Goal: Task Accomplishment & Management: Complete application form

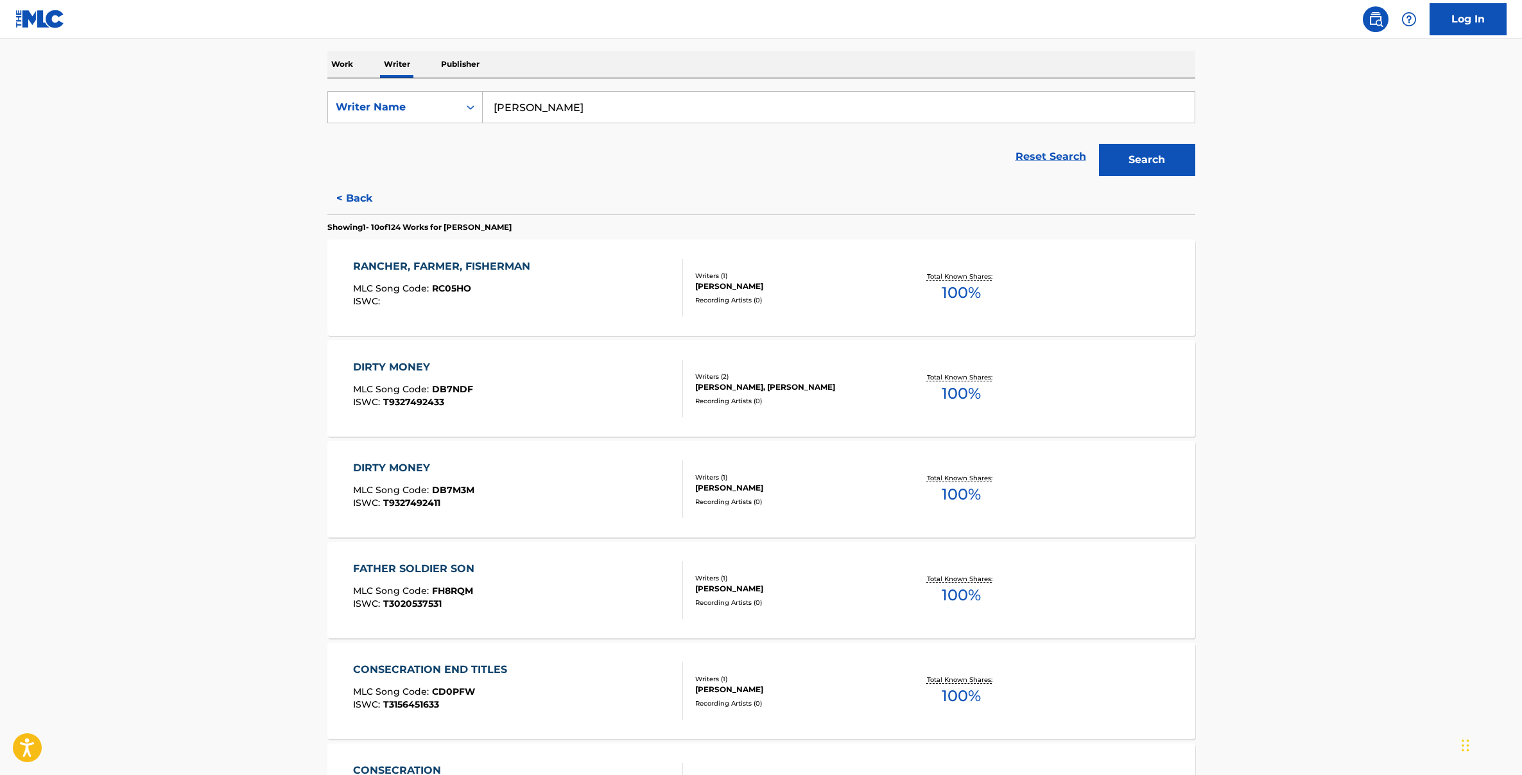
click at [474, 264] on div "RANCHER, FARMER, FISHERMAN" at bounding box center [445, 266] width 184 height 15
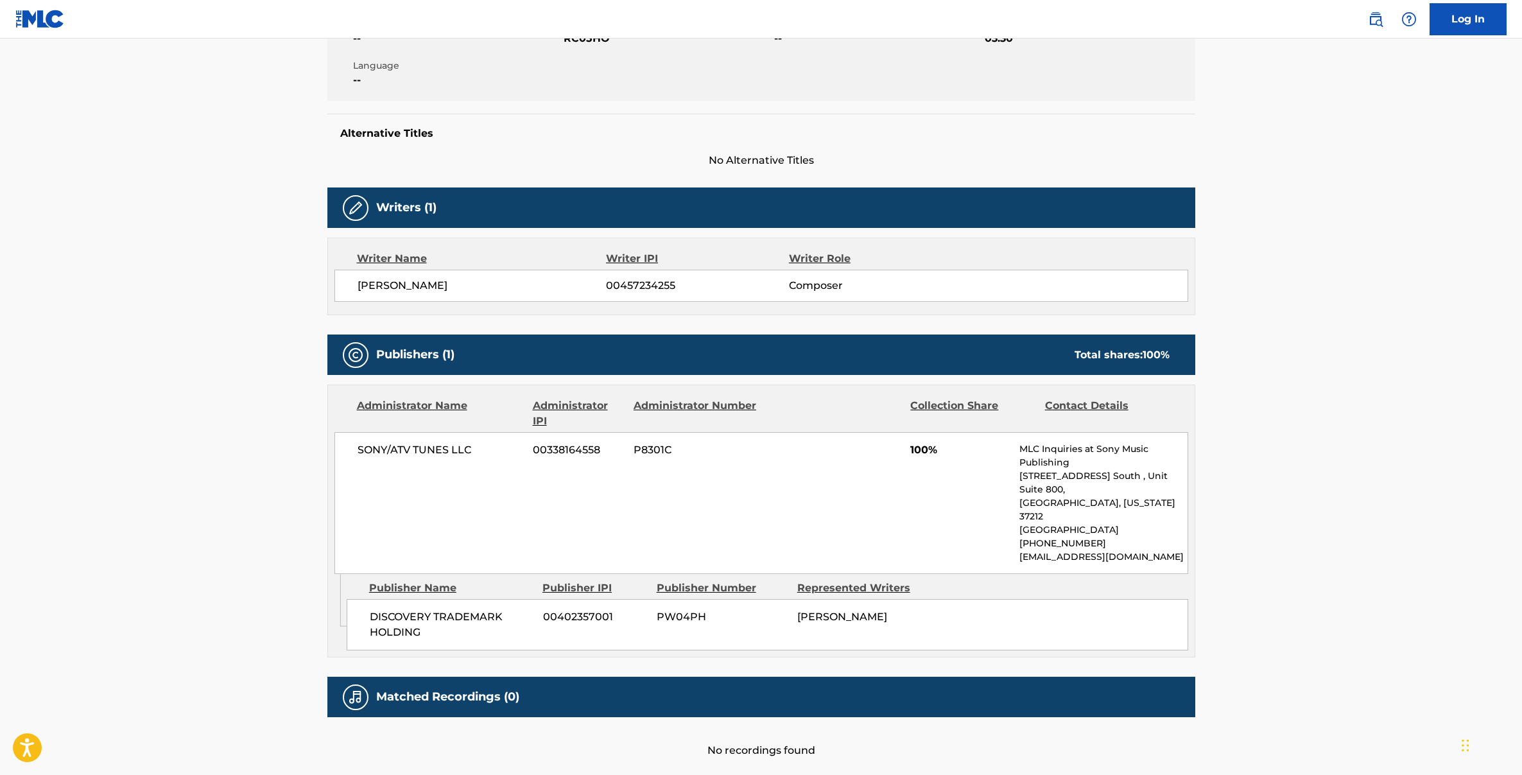
scroll to position [302, 0]
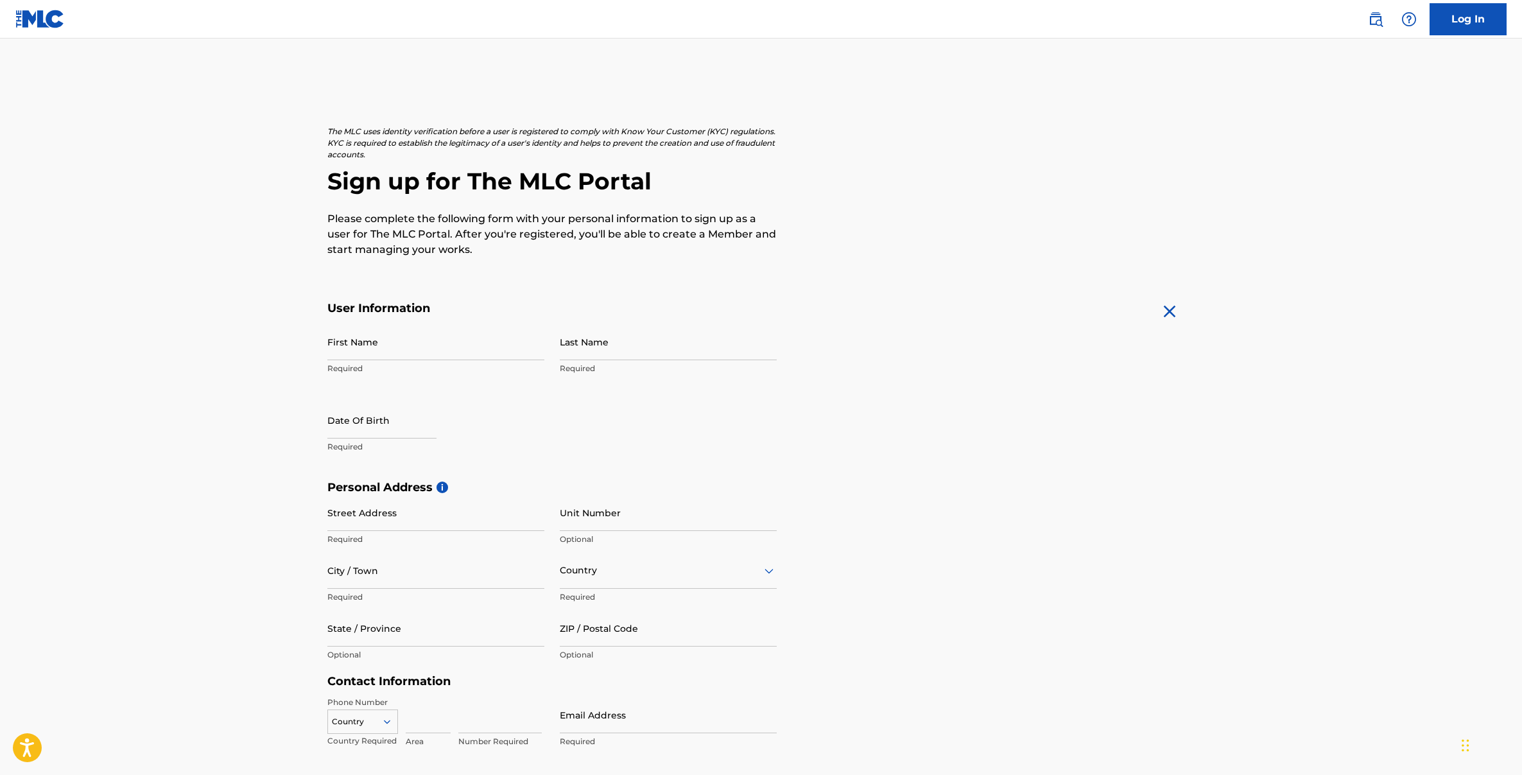
click at [385, 343] on input "First Name" at bounding box center [435, 342] width 217 height 37
type input "Nathan"
type input "Halpern"
type input "31 FERNBANK AVE"
type input "DELMAR"
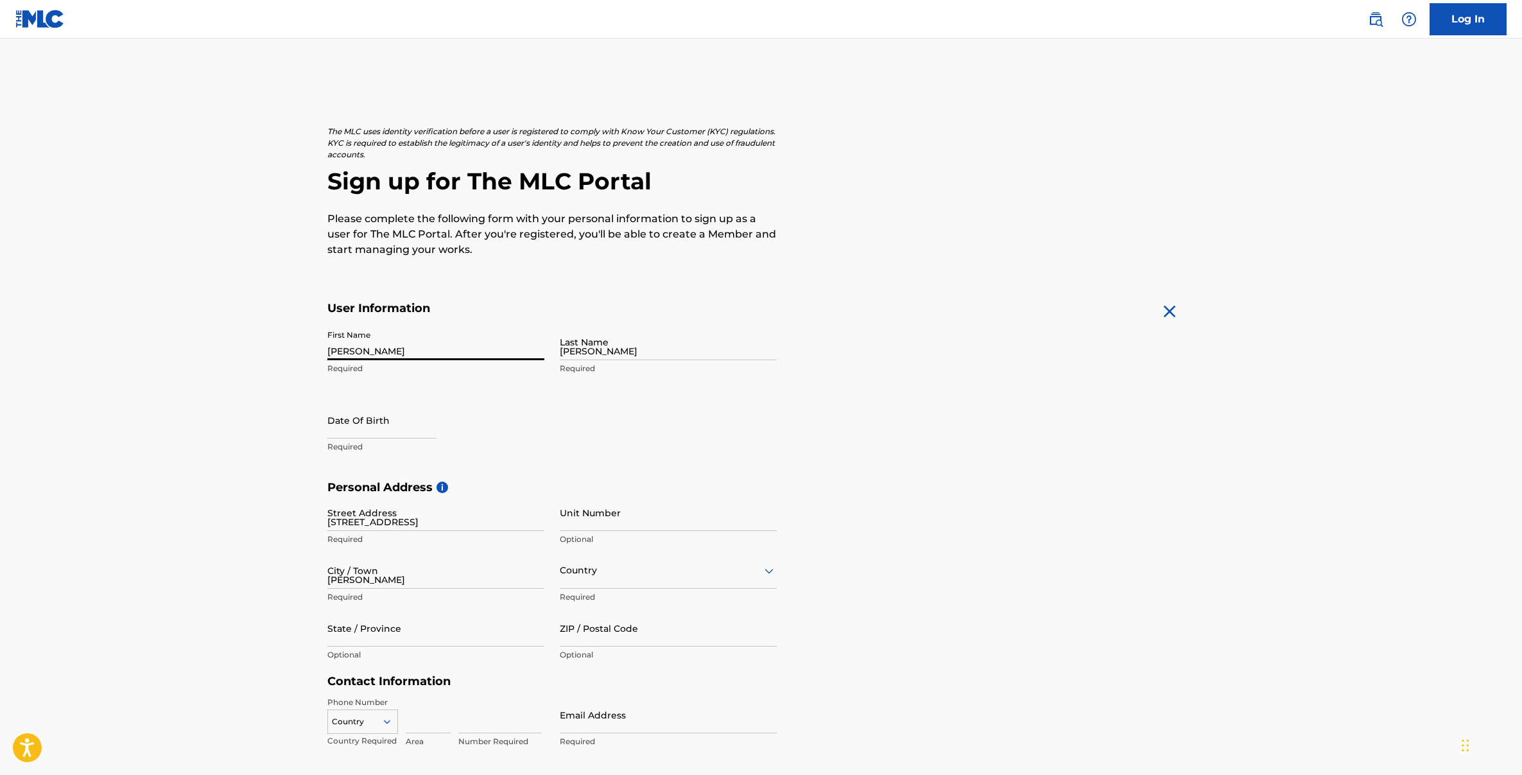
type input "United States"
type input "NY"
type input "12054-4034"
type input "646"
type input "5221819"
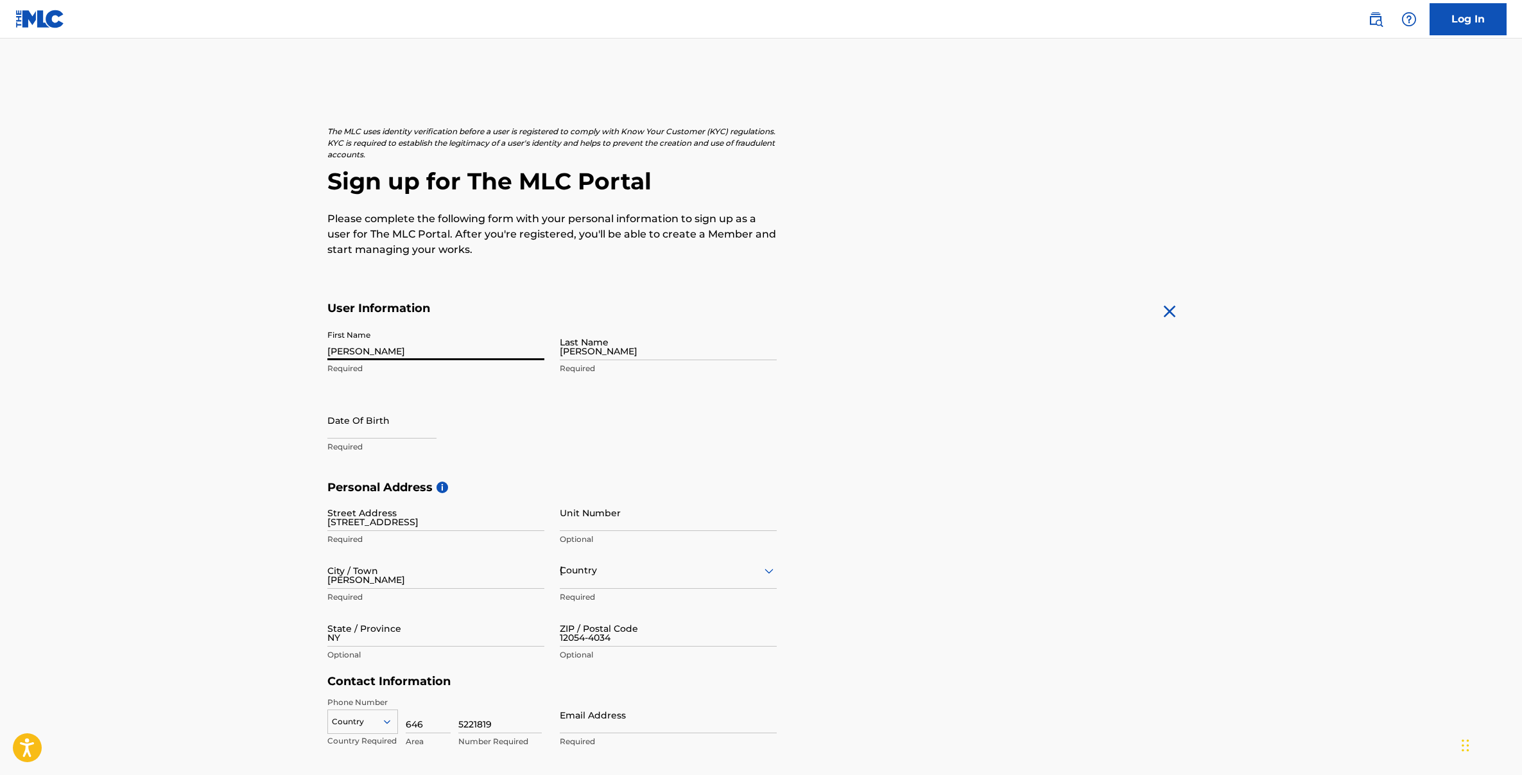
type input "nathan.halpern@gmail.com"
select select "7"
select select "2025"
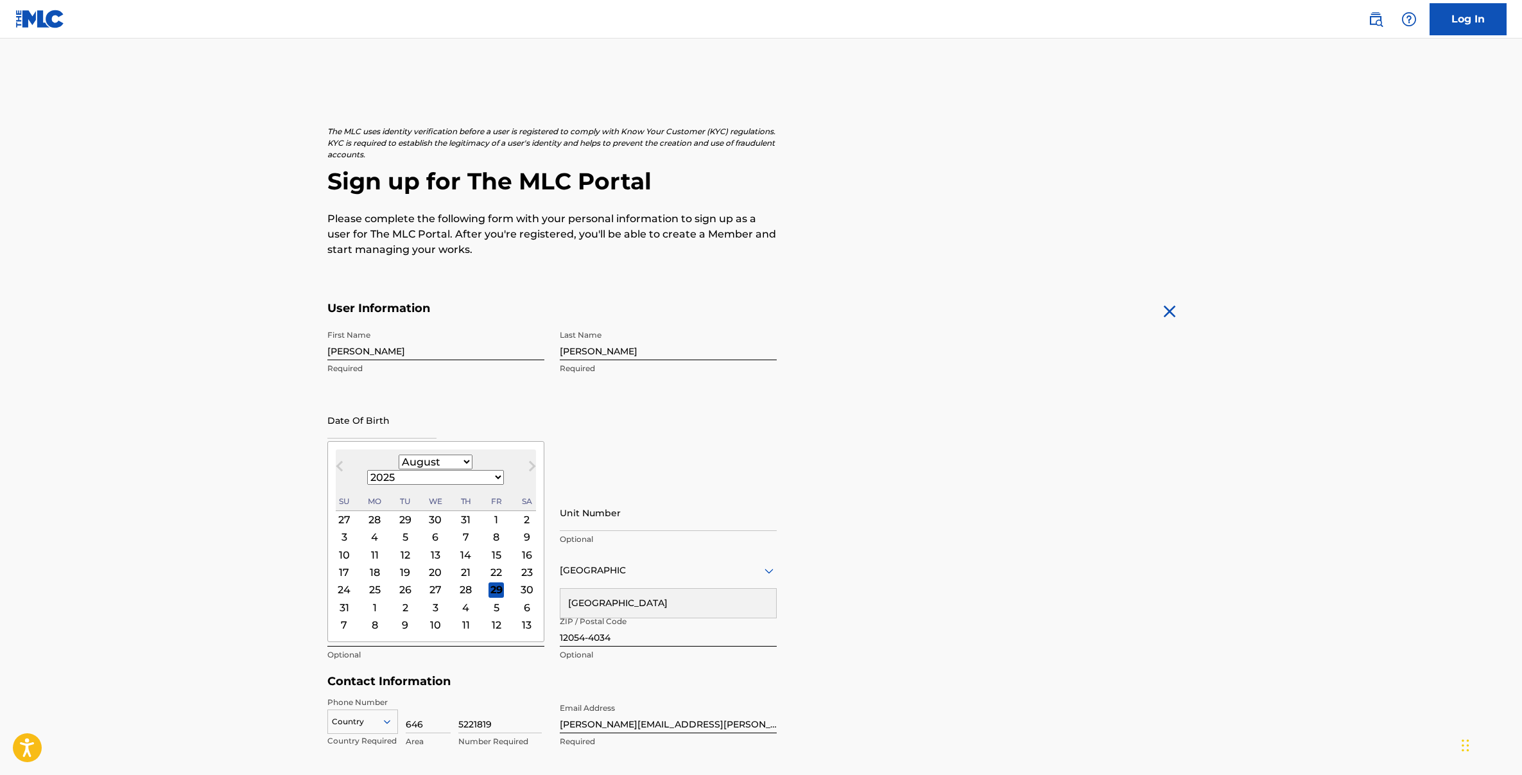
click at [358, 424] on input "text" at bounding box center [381, 420] width 109 height 37
type input "06/16/1978"
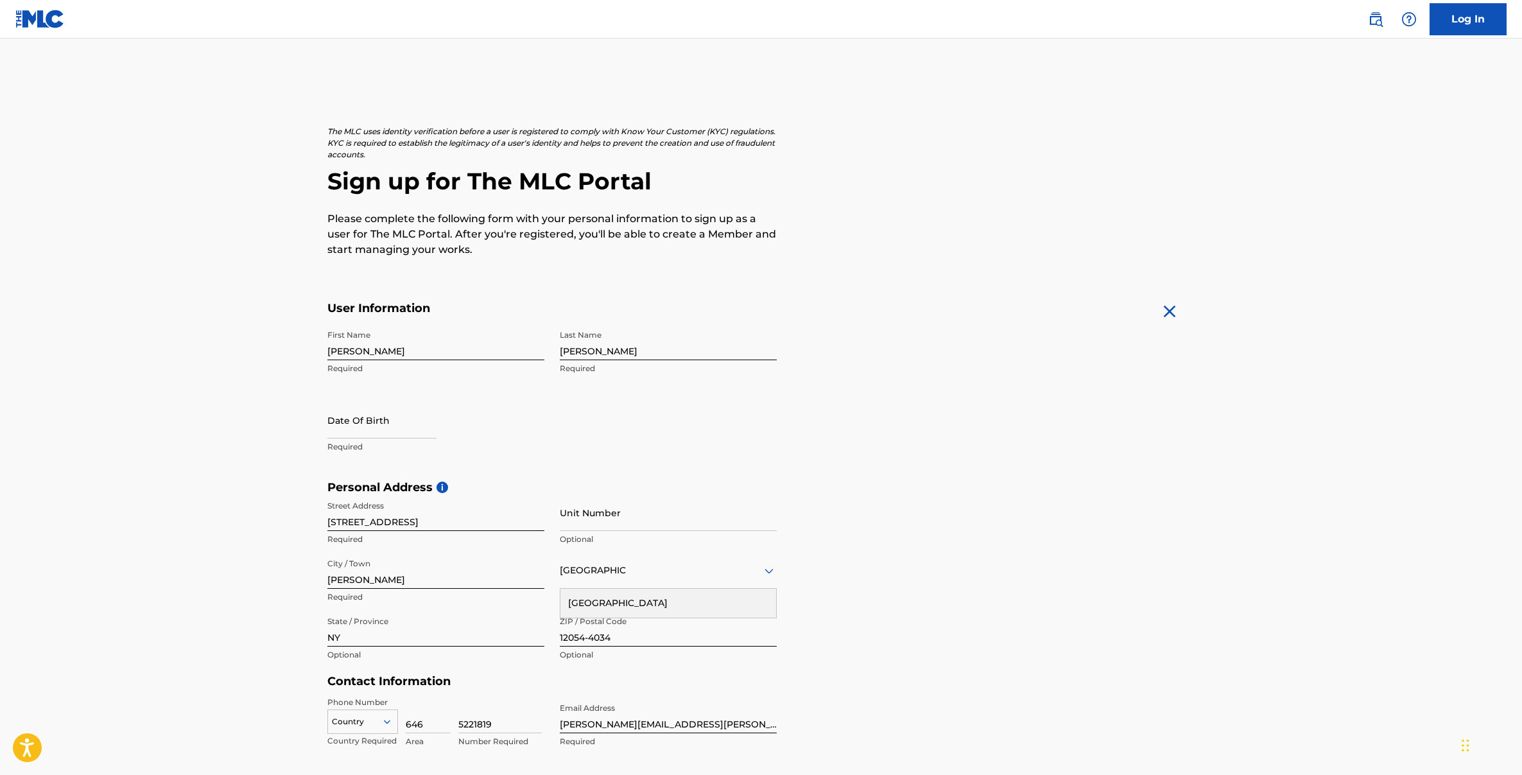
click at [288, 430] on main "The MLC uses identity verification before a user is registered to comply with K…" at bounding box center [761, 491] width 1522 height 904
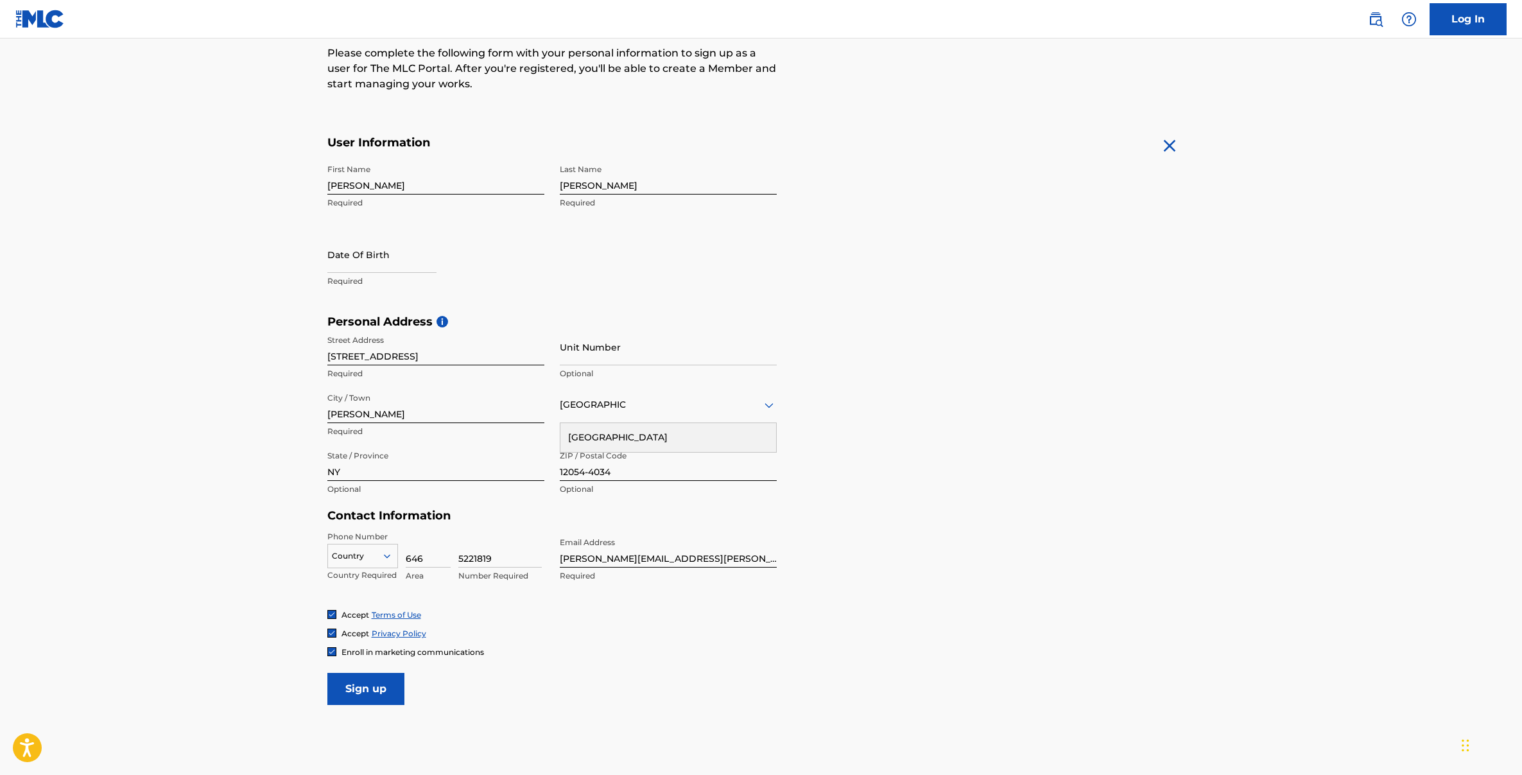
scroll to position [229, 0]
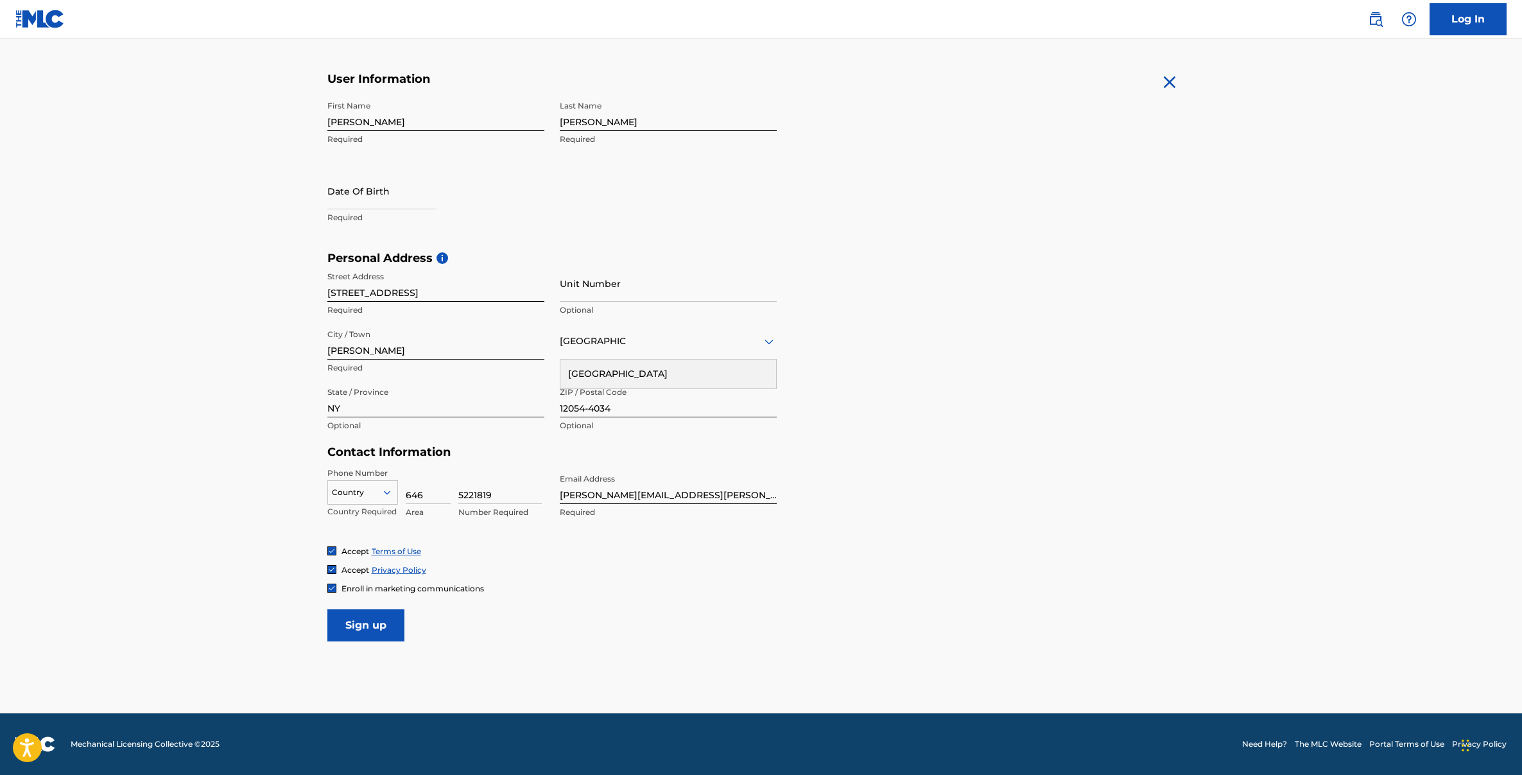
click at [347, 625] on input "Sign up" at bounding box center [365, 625] width 77 height 32
select select "7"
select select "2025"
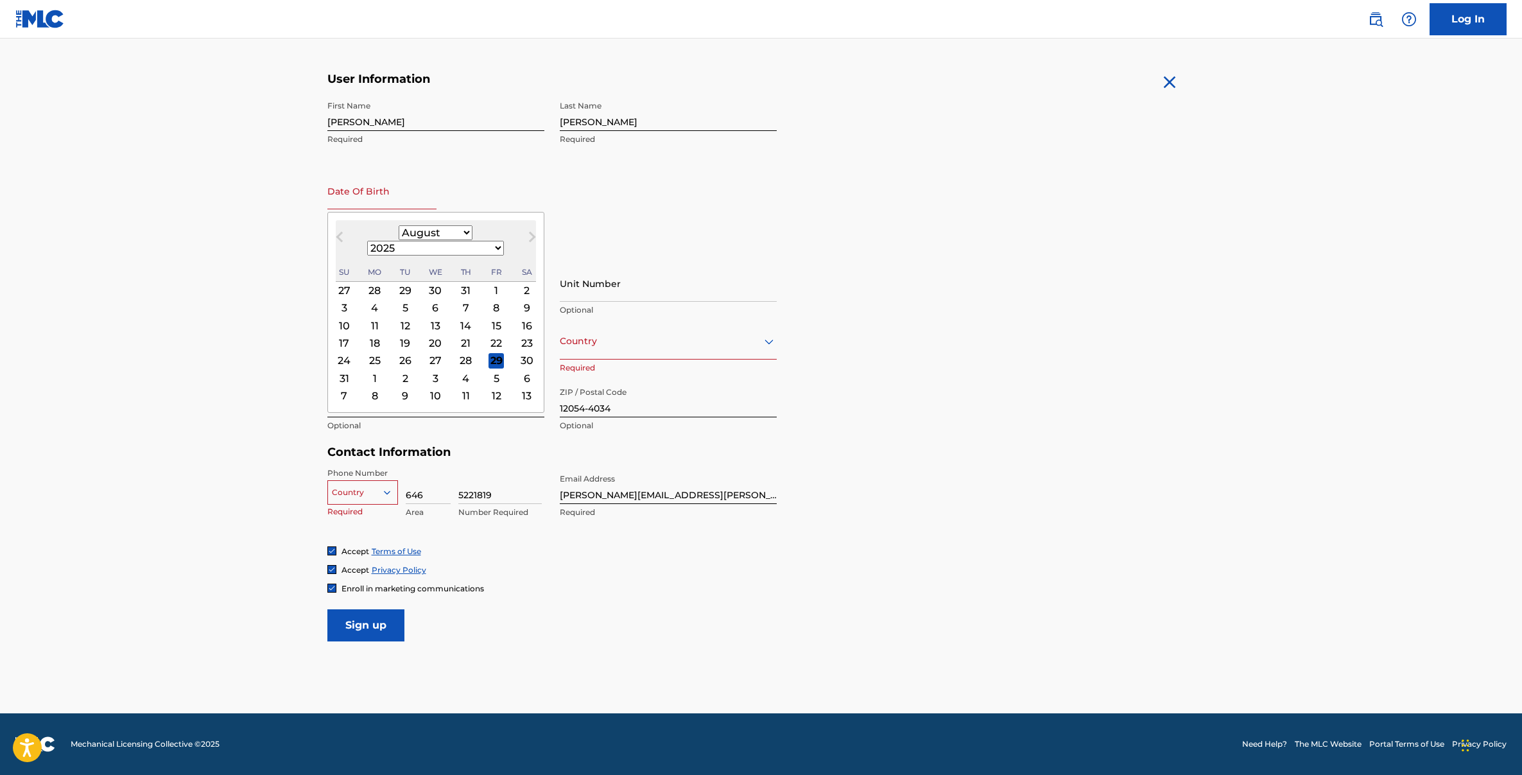
click at [357, 186] on input "text" at bounding box center [381, 191] width 109 height 37
click at [412, 236] on select "January February March April May June July August September October November De…" at bounding box center [436, 232] width 74 height 15
select select "5"
click at [399, 225] on select "January February March April May June July August September October November De…" at bounding box center [436, 232] width 74 height 15
click at [370, 318] on div "16" at bounding box center [374, 325] width 15 height 15
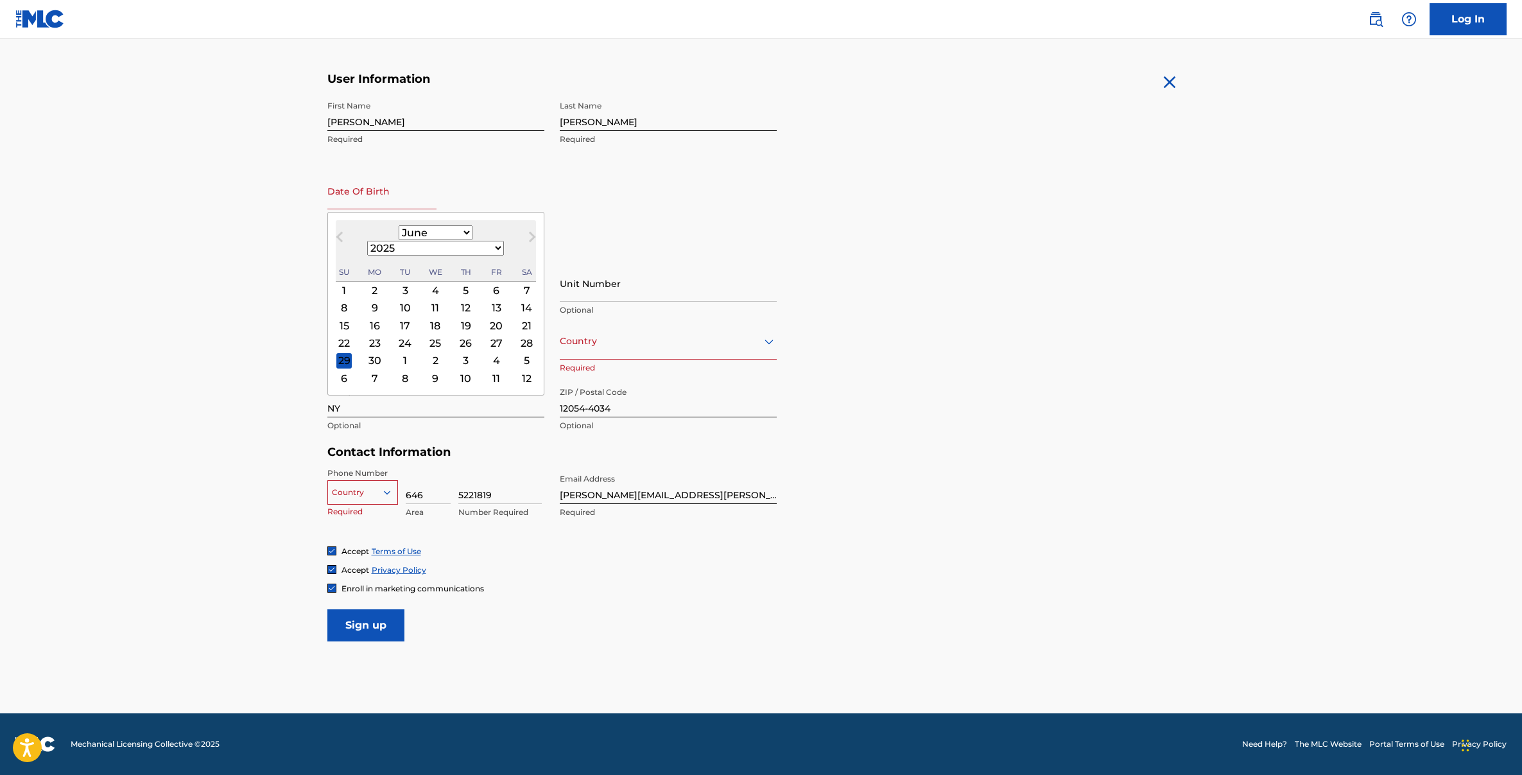
type input "June 16 2025"
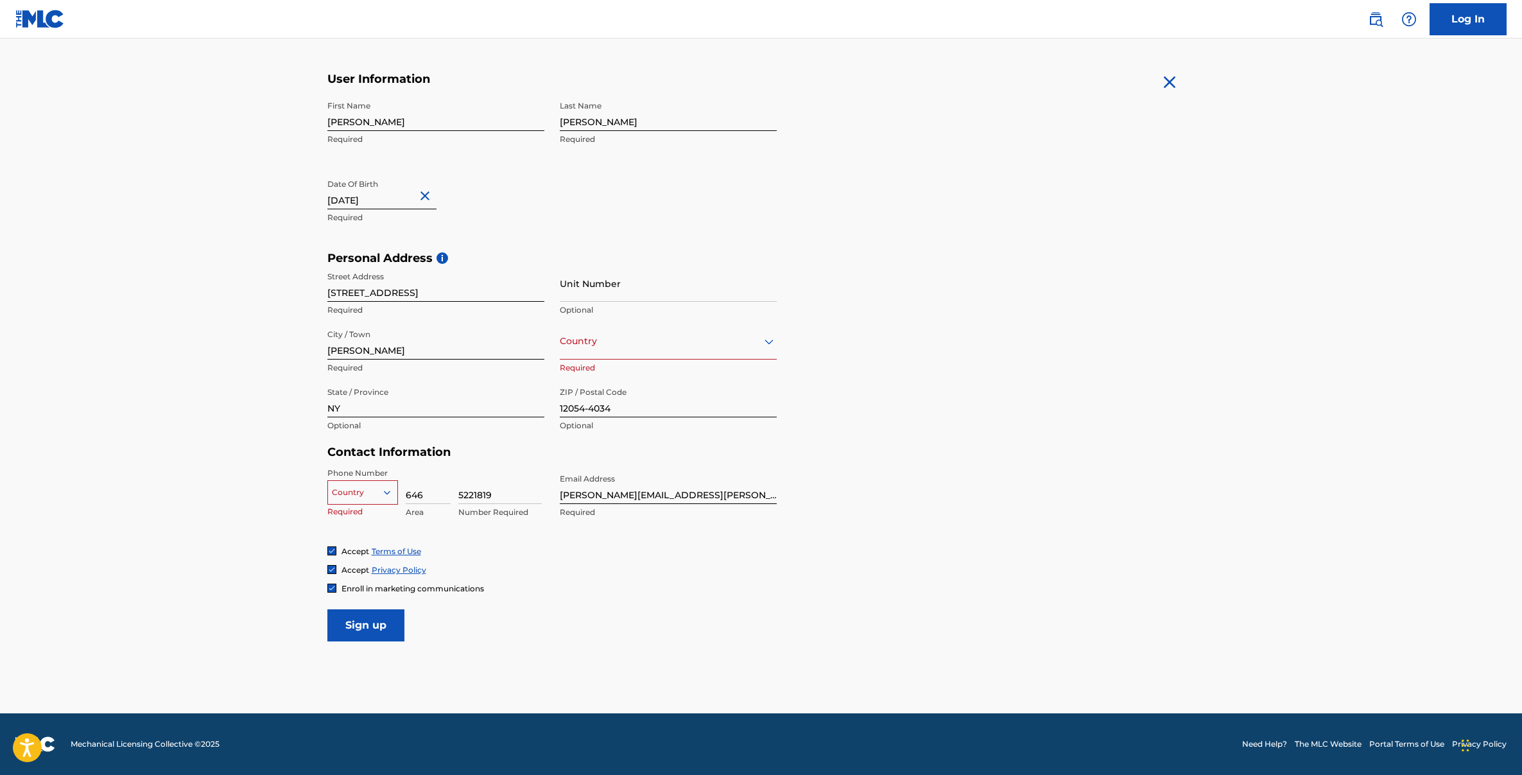
click at [389, 201] on input "June 16 2025" at bounding box center [381, 191] width 109 height 37
select select "5"
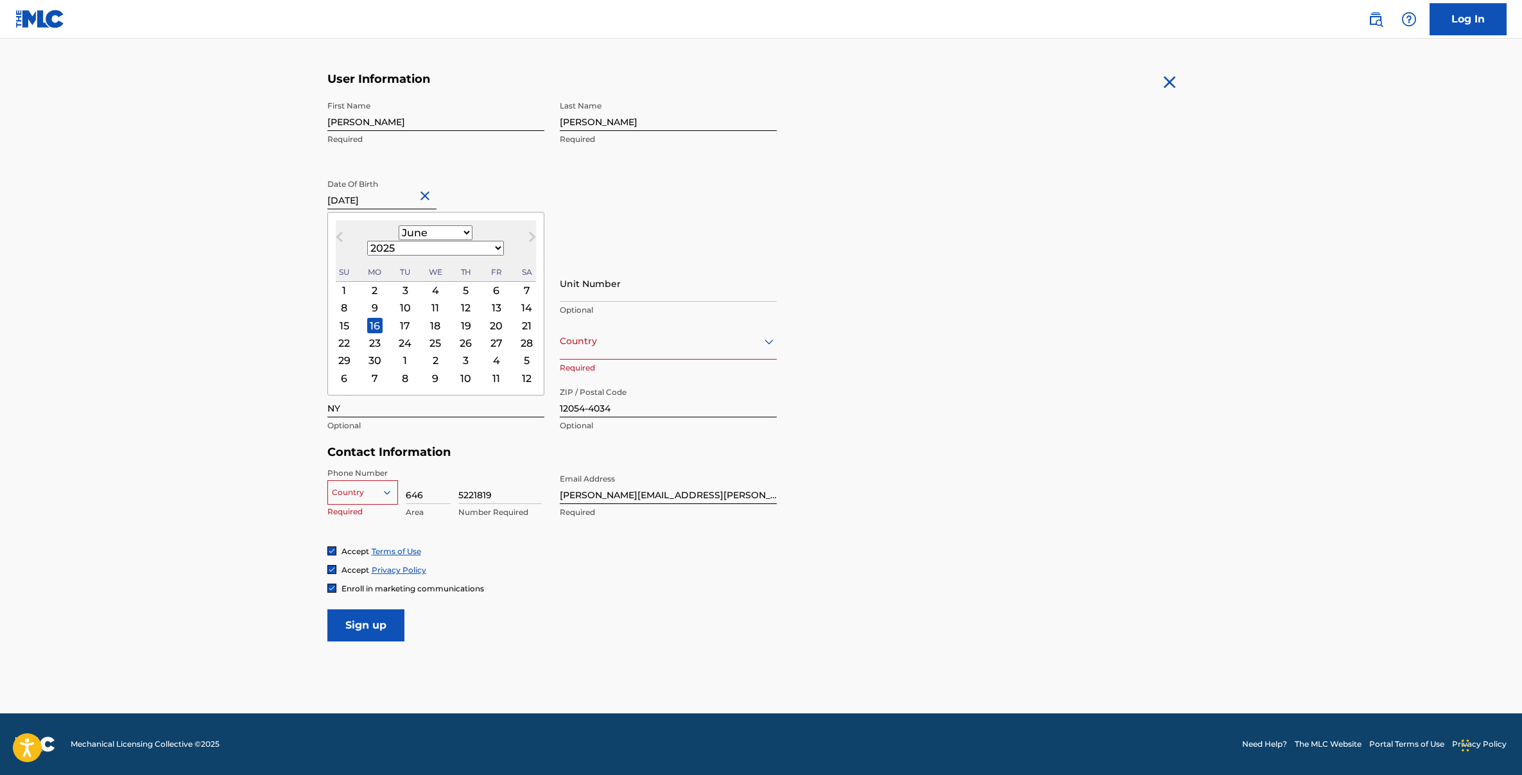
click at [449, 241] on select "1899 1900 1901 1902 1903 1904 1905 1906 1907 1908 1909 1910 1911 1912 1913 1914…" at bounding box center [435, 248] width 137 height 15
select select "1978"
click at [437, 241] on select "1899 1900 1901 1902 1903 1904 1905 1906 1907 1908 1909 1910 1911 1912 1913 1914…" at bounding box center [435, 248] width 137 height 15
click at [358, 491] on div at bounding box center [362, 492] width 69 height 14
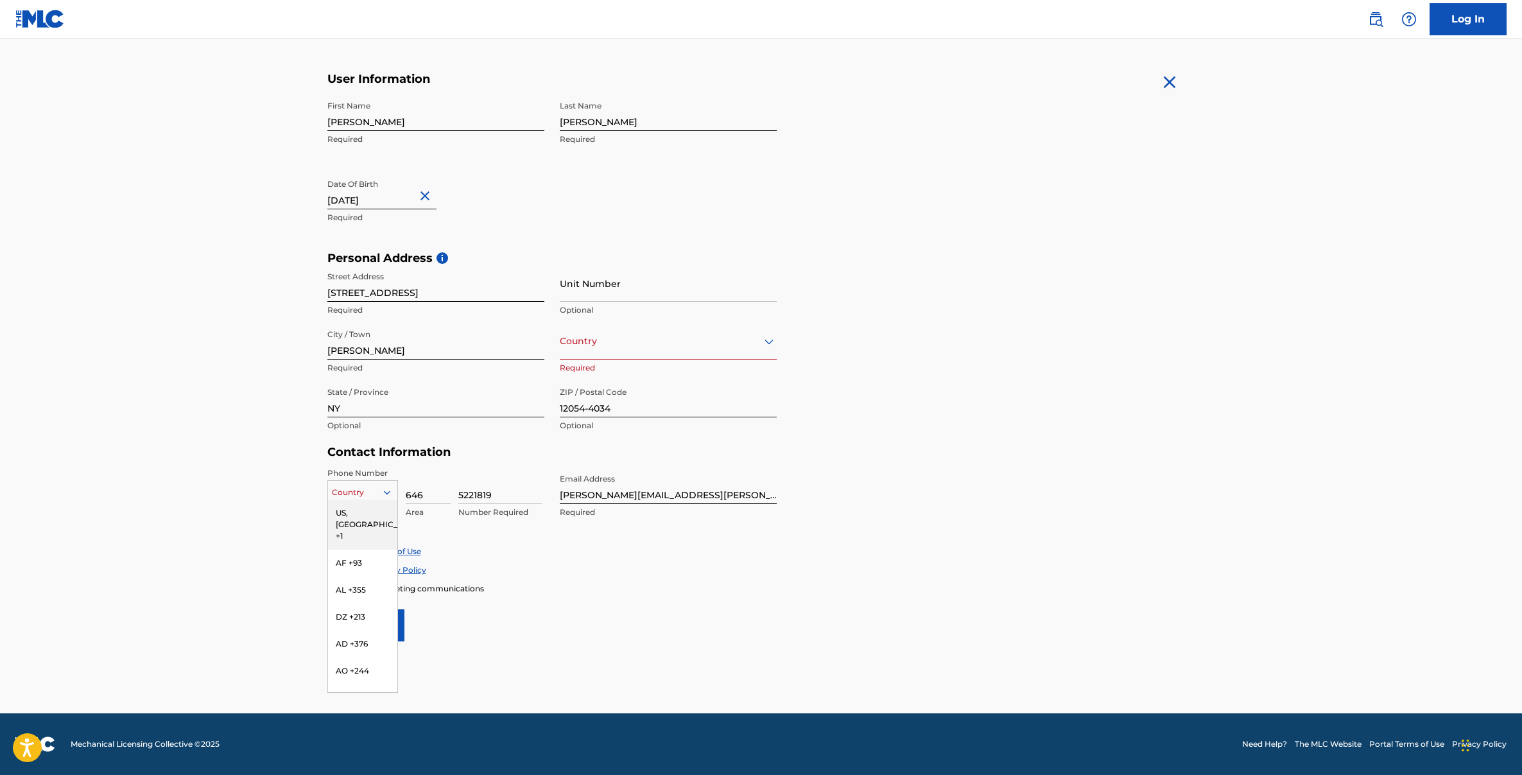
click at [349, 513] on div "US, CA +1" at bounding box center [362, 524] width 69 height 50
click at [388, 490] on icon at bounding box center [387, 493] width 12 height 12
click at [343, 510] on div "US, CA +1" at bounding box center [362, 524] width 69 height 50
click at [336, 491] on div at bounding box center [362, 492] width 69 height 14
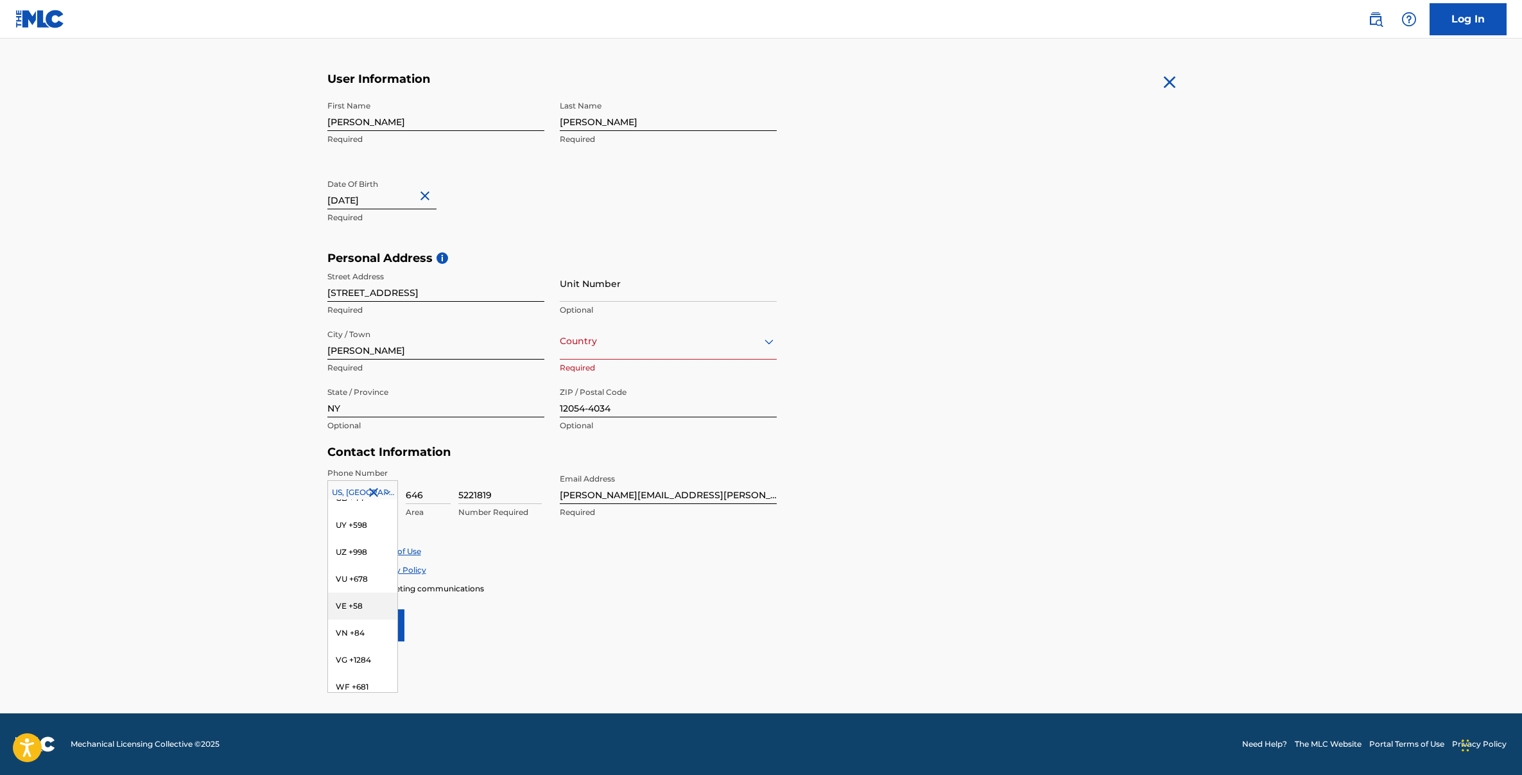
click at [256, 559] on main "The MLC uses identity verification before a user is registered to comply with K…" at bounding box center [761, 261] width 1522 height 904
click at [361, 625] on input "Sign up" at bounding box center [365, 625] width 77 height 32
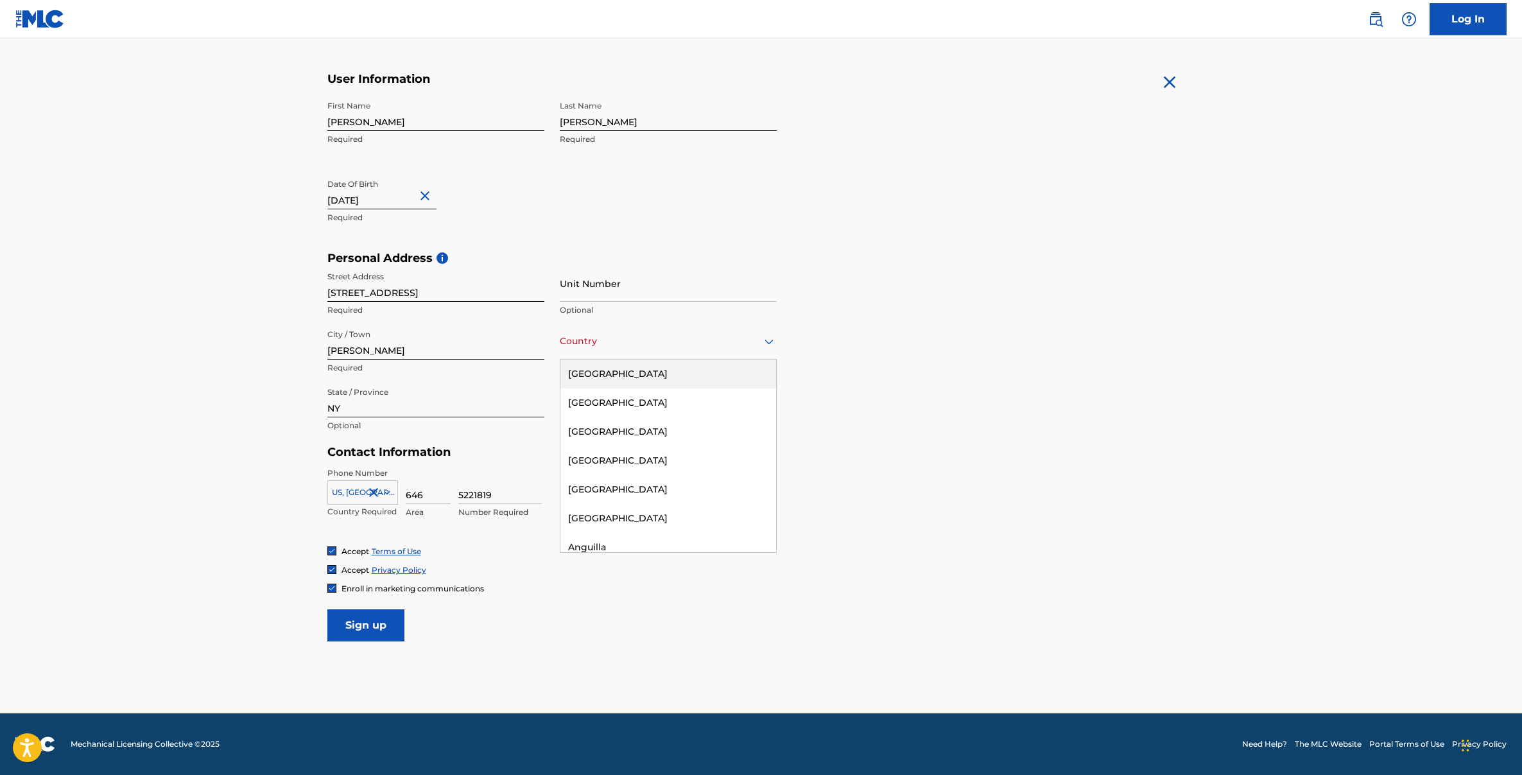
click at [584, 342] on div at bounding box center [668, 341] width 217 height 16
click at [588, 370] on div "United States" at bounding box center [668, 374] width 216 height 29
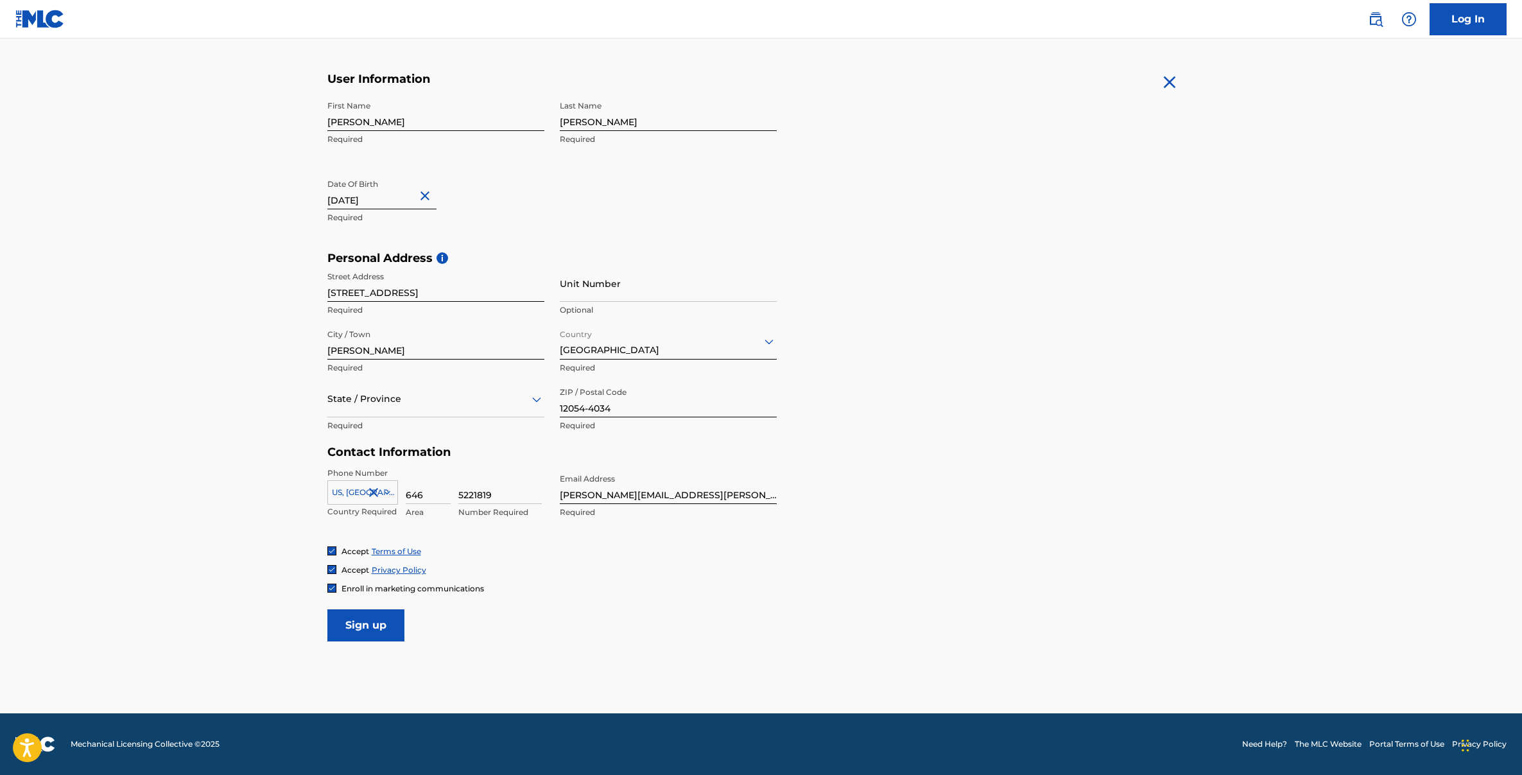
click at [351, 632] on input "Sign up" at bounding box center [365, 625] width 77 height 32
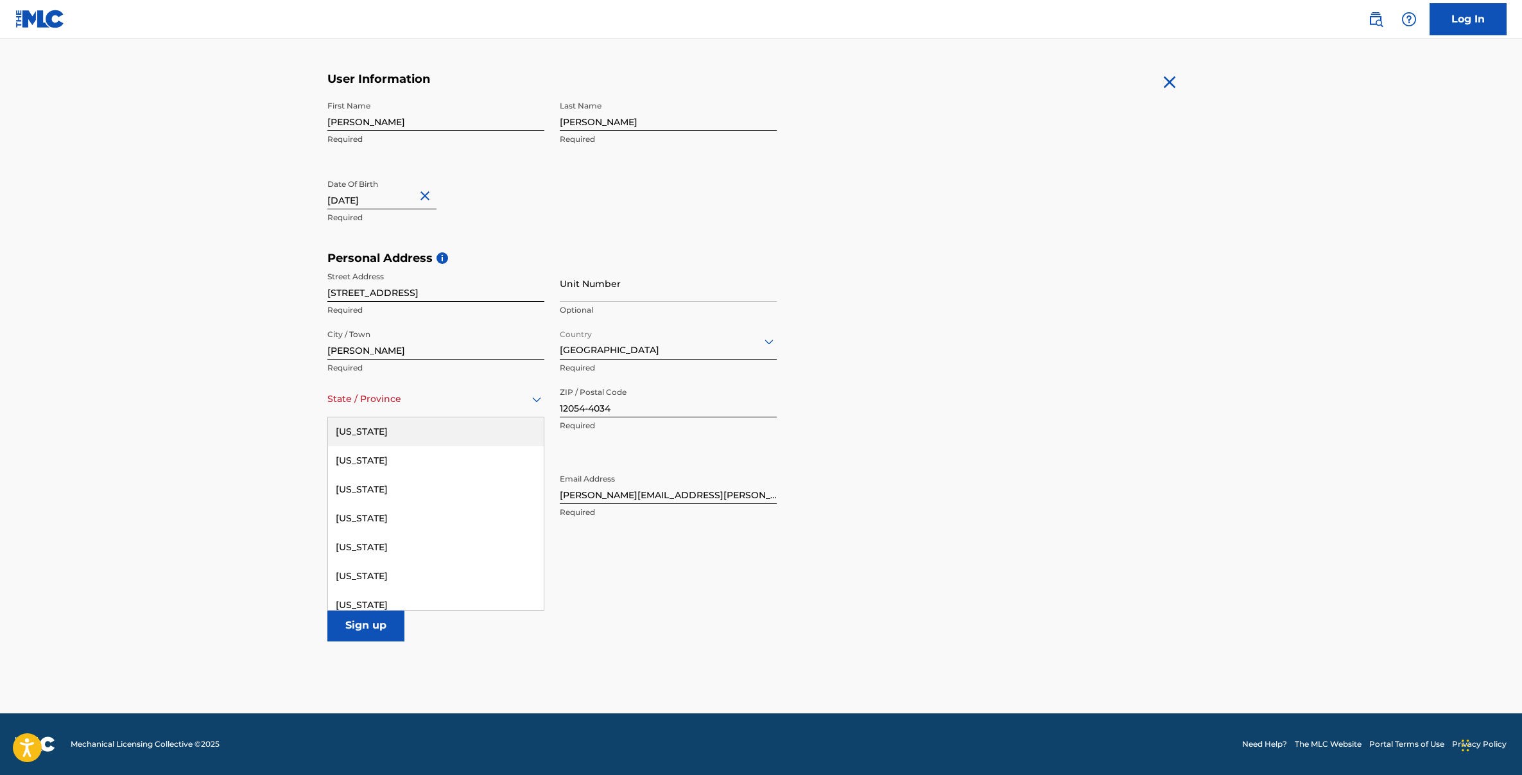
click at [370, 407] on div "State / Province" at bounding box center [435, 399] width 217 height 37
click at [360, 526] on div "New York" at bounding box center [436, 521] width 216 height 29
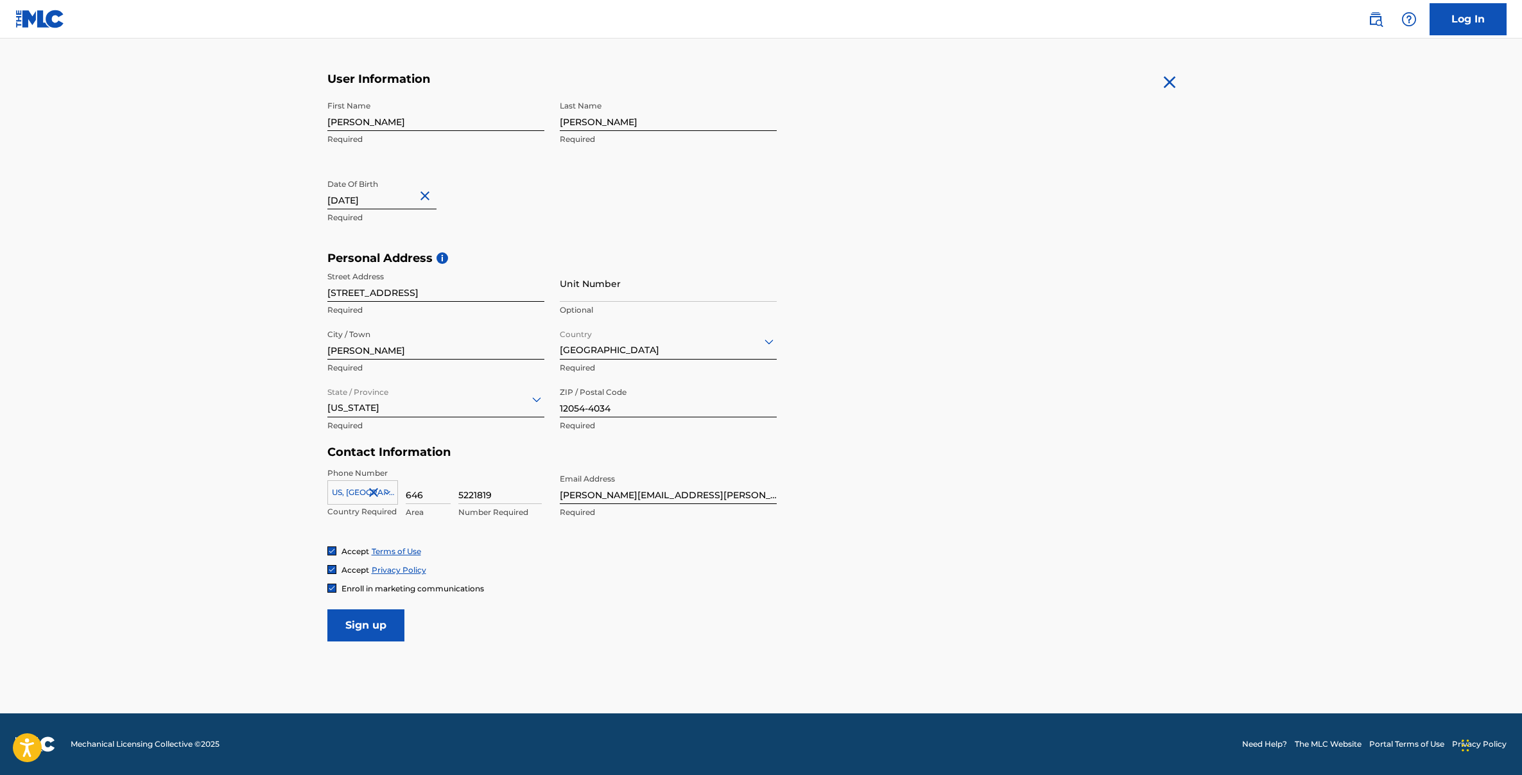
click at [336, 620] on input "Sign up" at bounding box center [365, 625] width 77 height 32
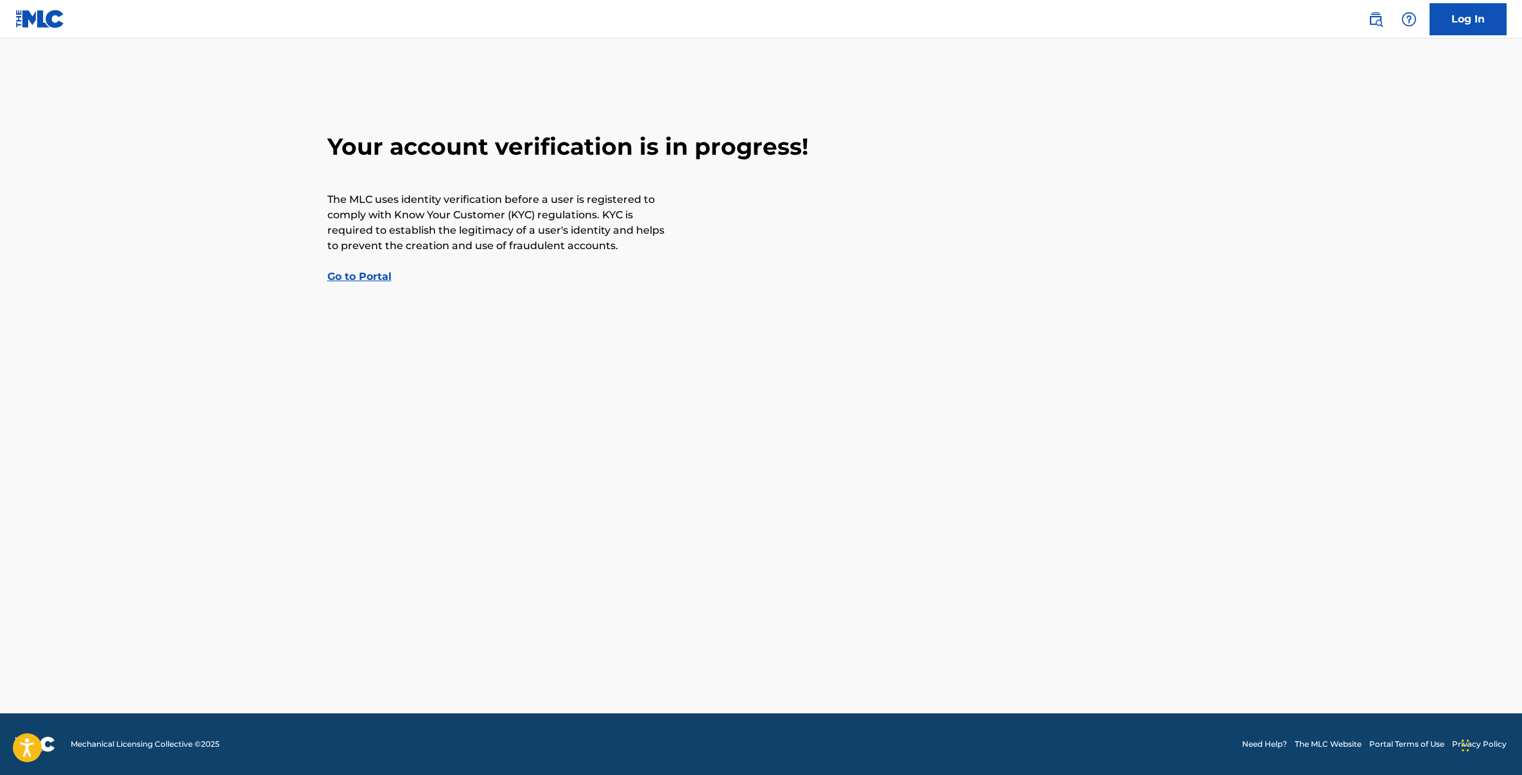
click at [361, 281] on link "Go to Portal" at bounding box center [359, 276] width 64 height 12
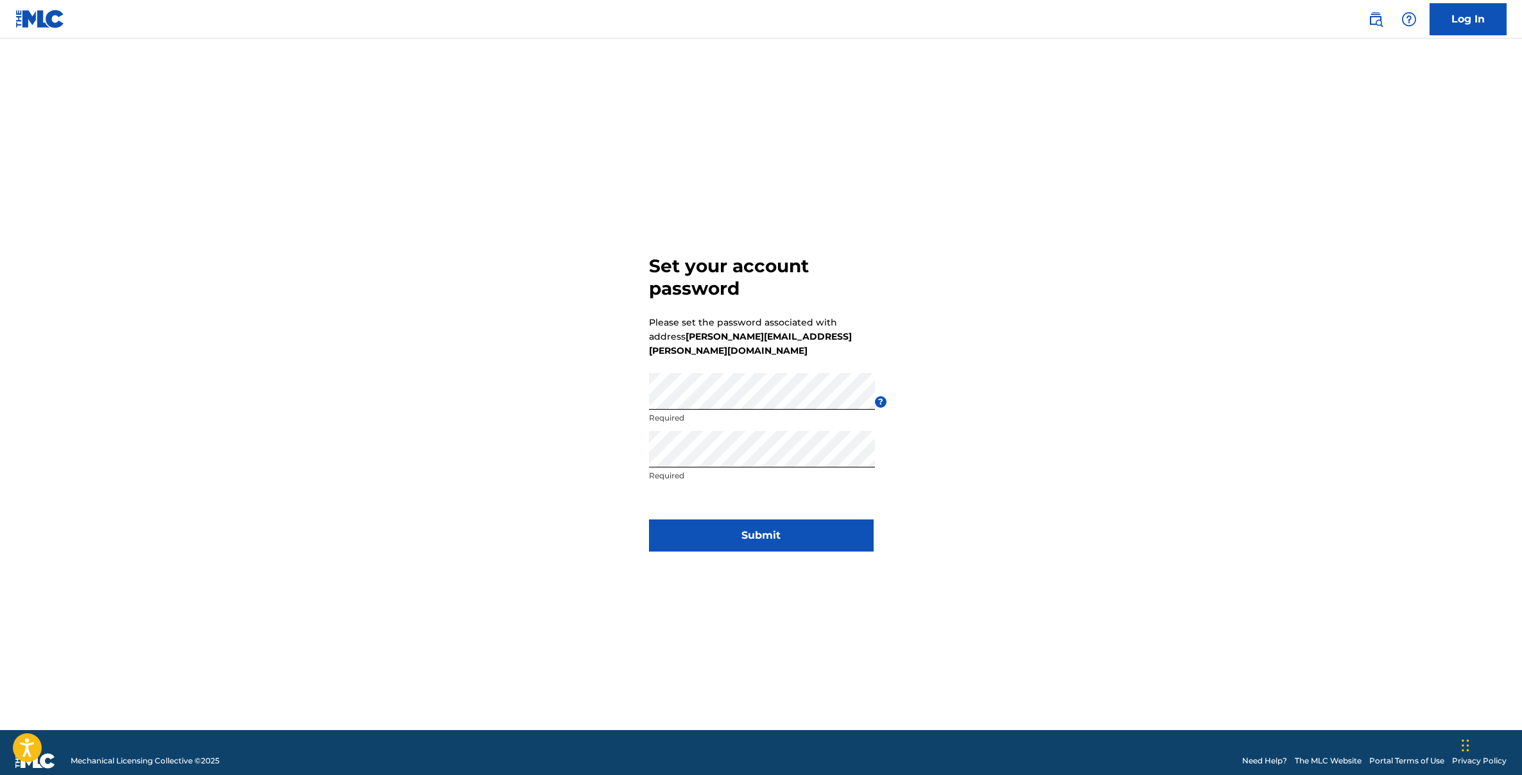
click at [717, 531] on button "Submit" at bounding box center [761, 535] width 225 height 32
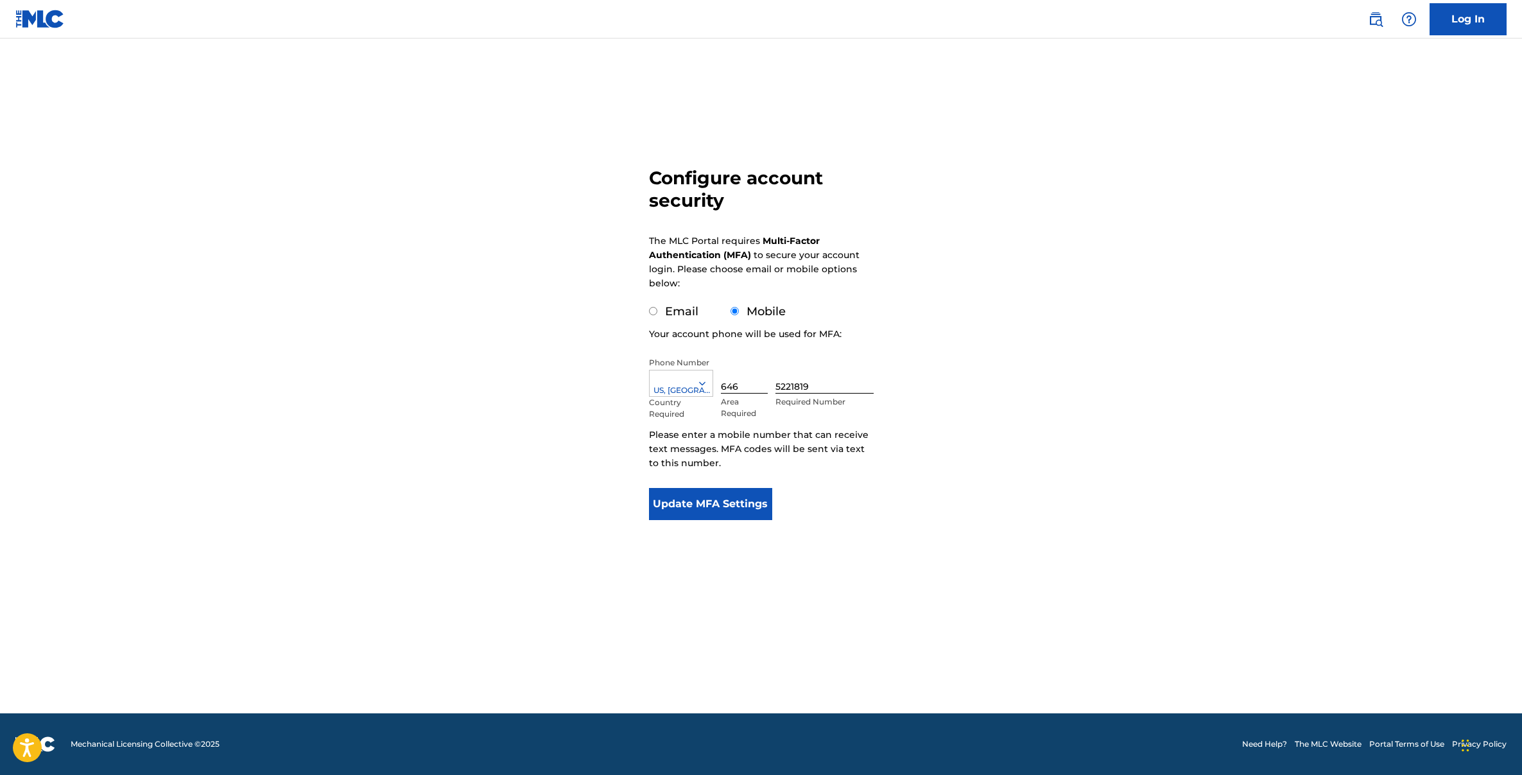
click at [724, 501] on button "Update MFA Settings" at bounding box center [711, 504] width 124 height 32
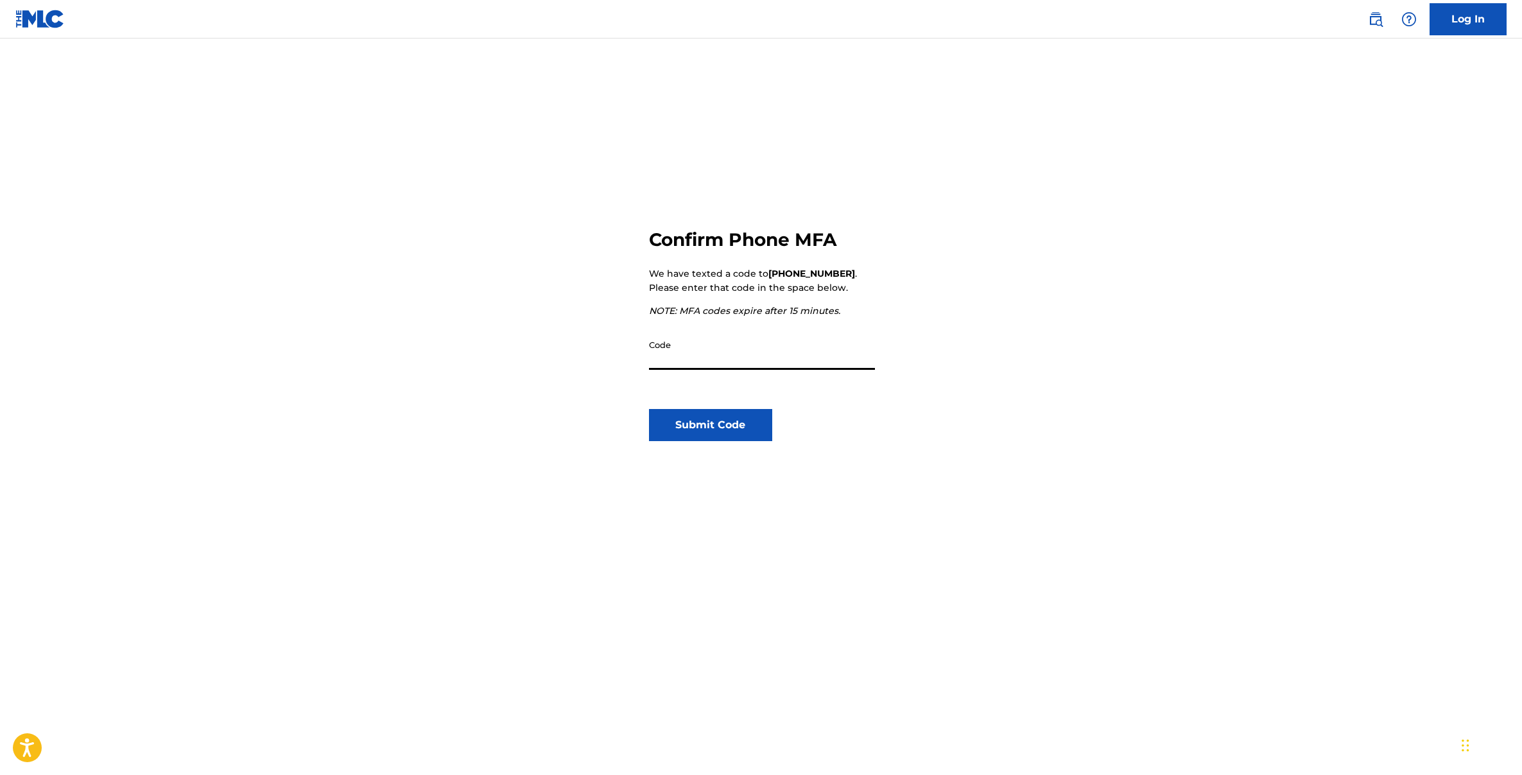
click at [743, 354] on input "Code" at bounding box center [762, 351] width 226 height 37
type input "756891"
click at [709, 424] on button "Submit Code" at bounding box center [711, 425] width 124 height 32
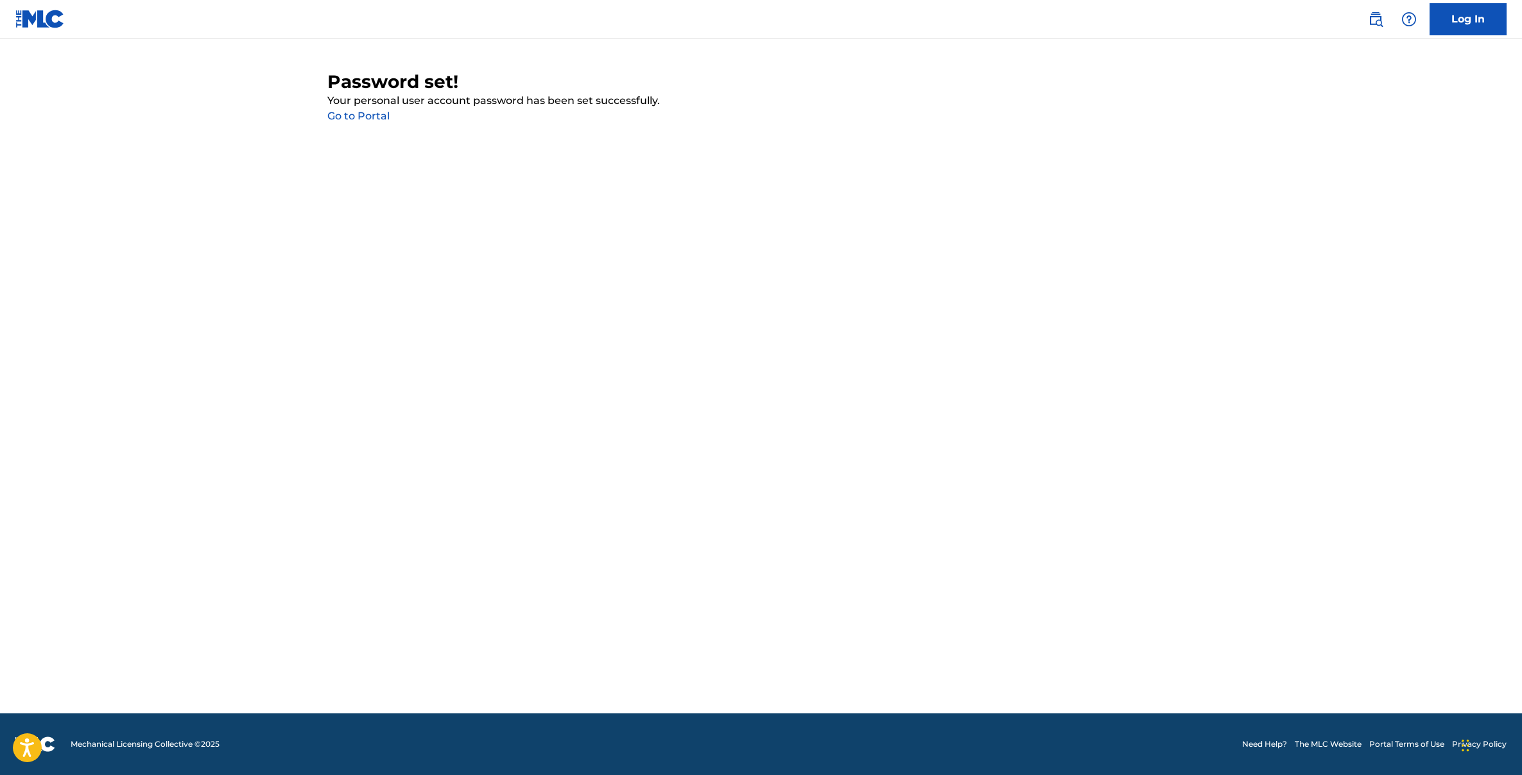
click at [361, 115] on link "Go to Portal" at bounding box center [358, 116] width 62 height 12
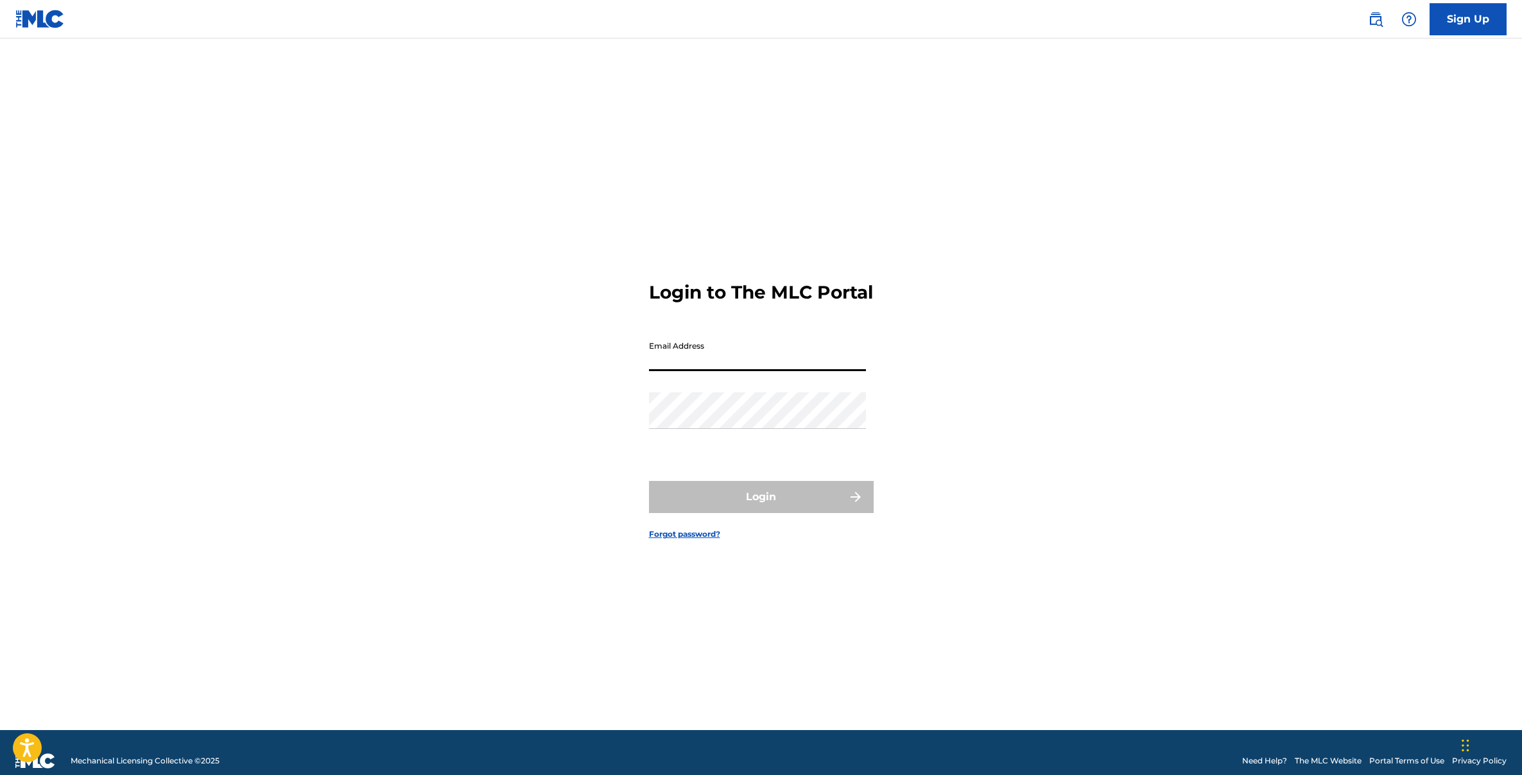
click at [775, 356] on input "Email Address" at bounding box center [757, 352] width 217 height 37
type input "nathan.halpern@gmail.com"
click at [751, 512] on button "Login" at bounding box center [761, 497] width 225 height 32
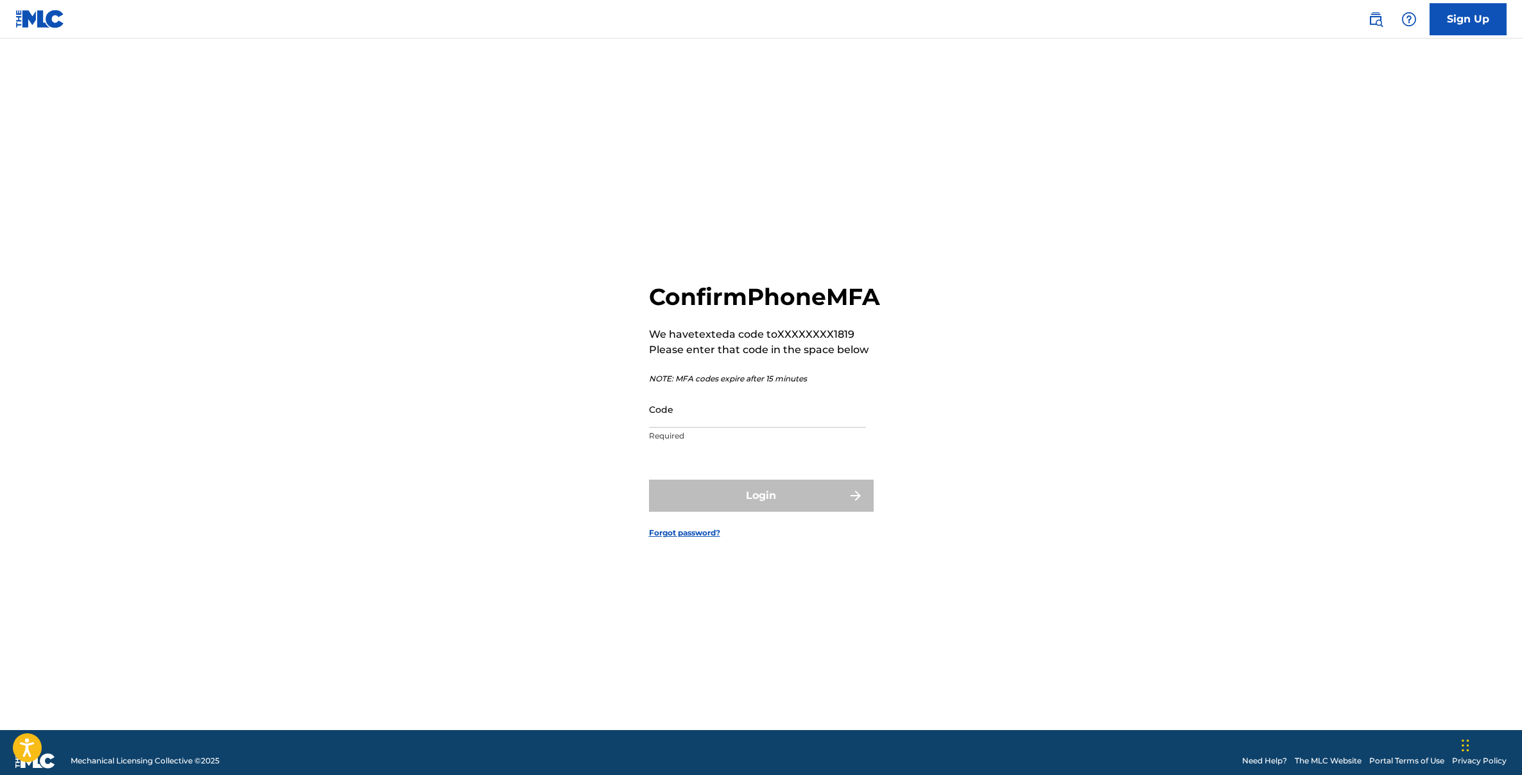
click at [695, 424] on input "Code" at bounding box center [757, 409] width 217 height 37
paste input "793983"
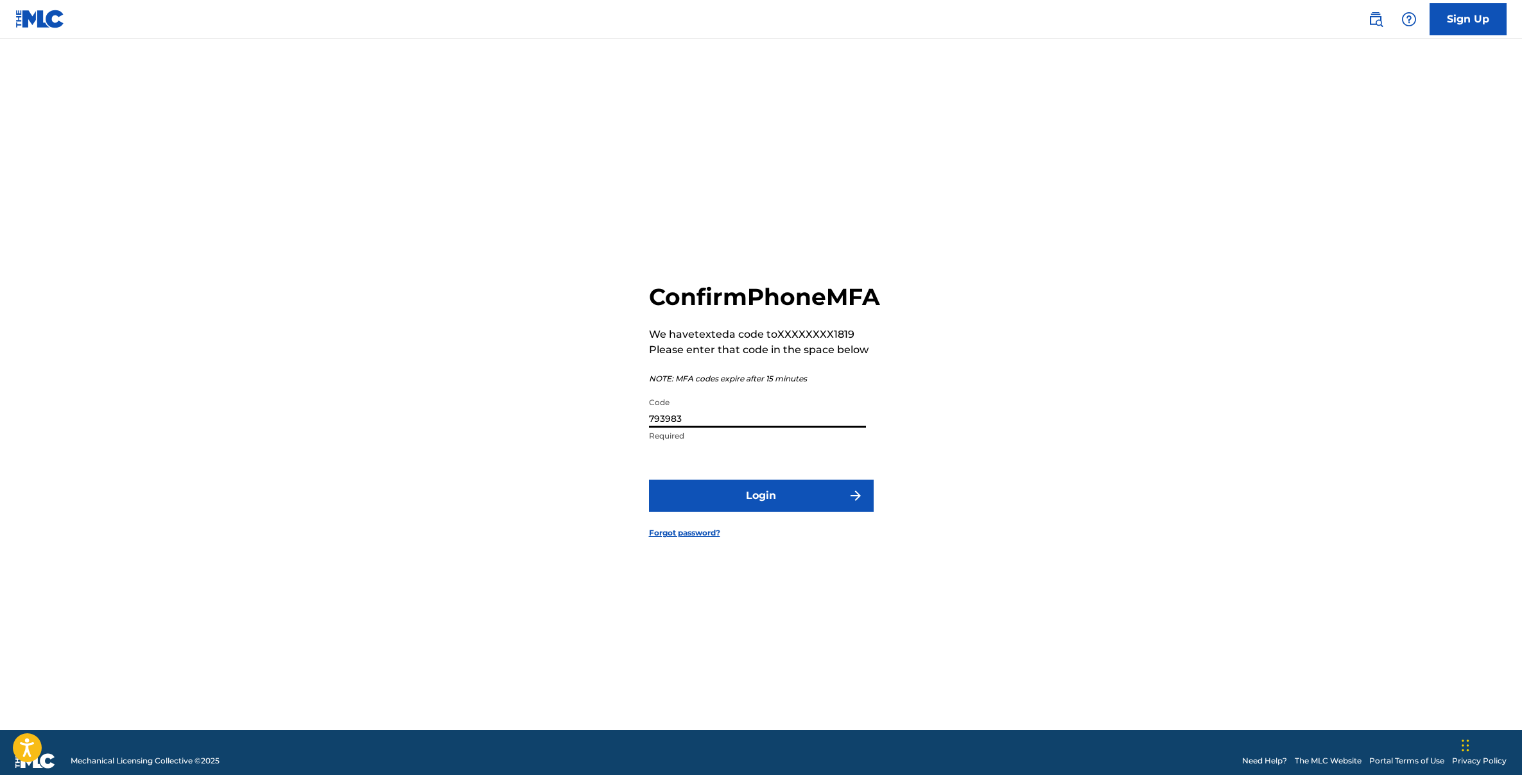
type input "793983"
click at [770, 512] on button "Login" at bounding box center [761, 496] width 225 height 32
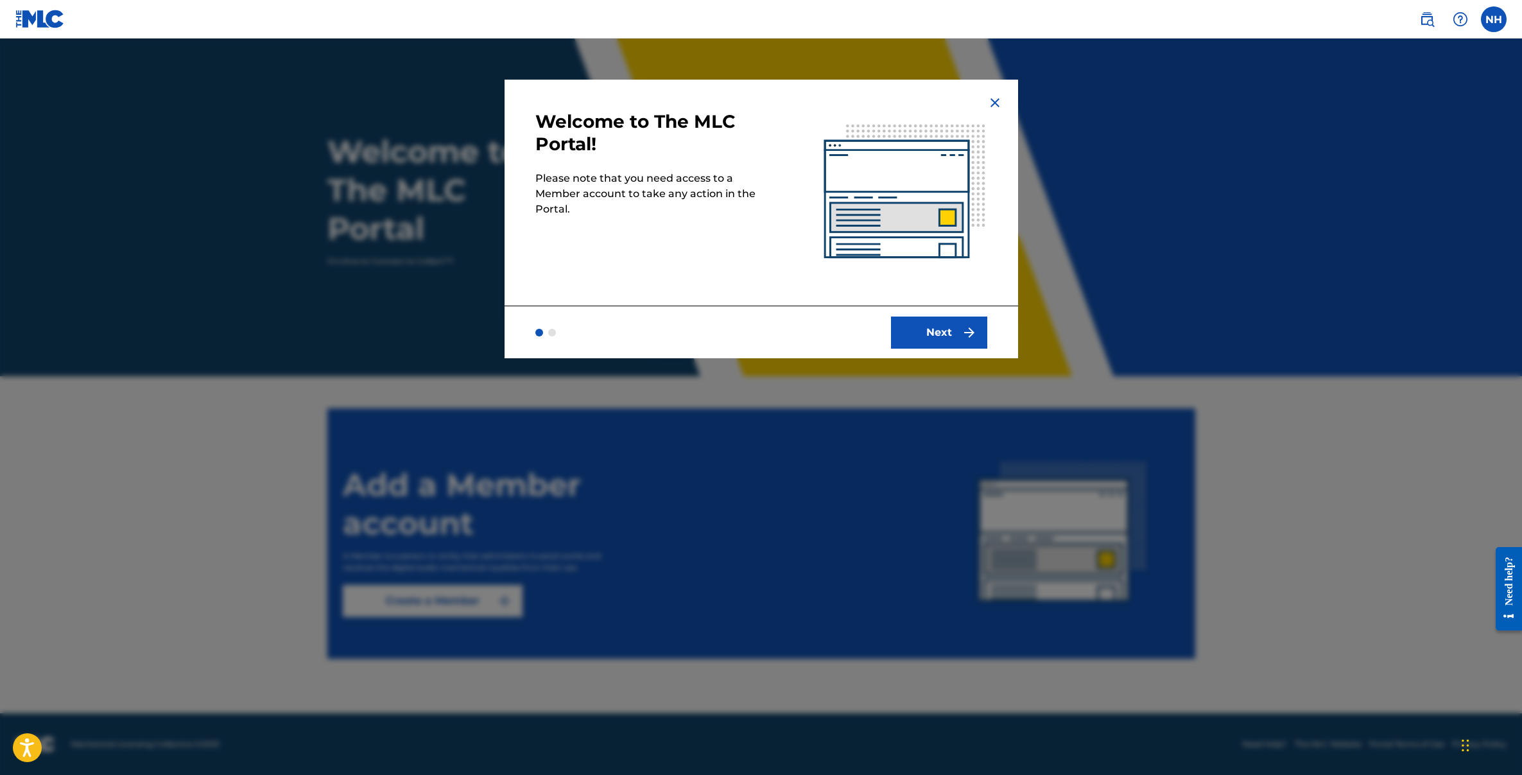
click at [960, 324] on button "Next" at bounding box center [939, 333] width 96 height 32
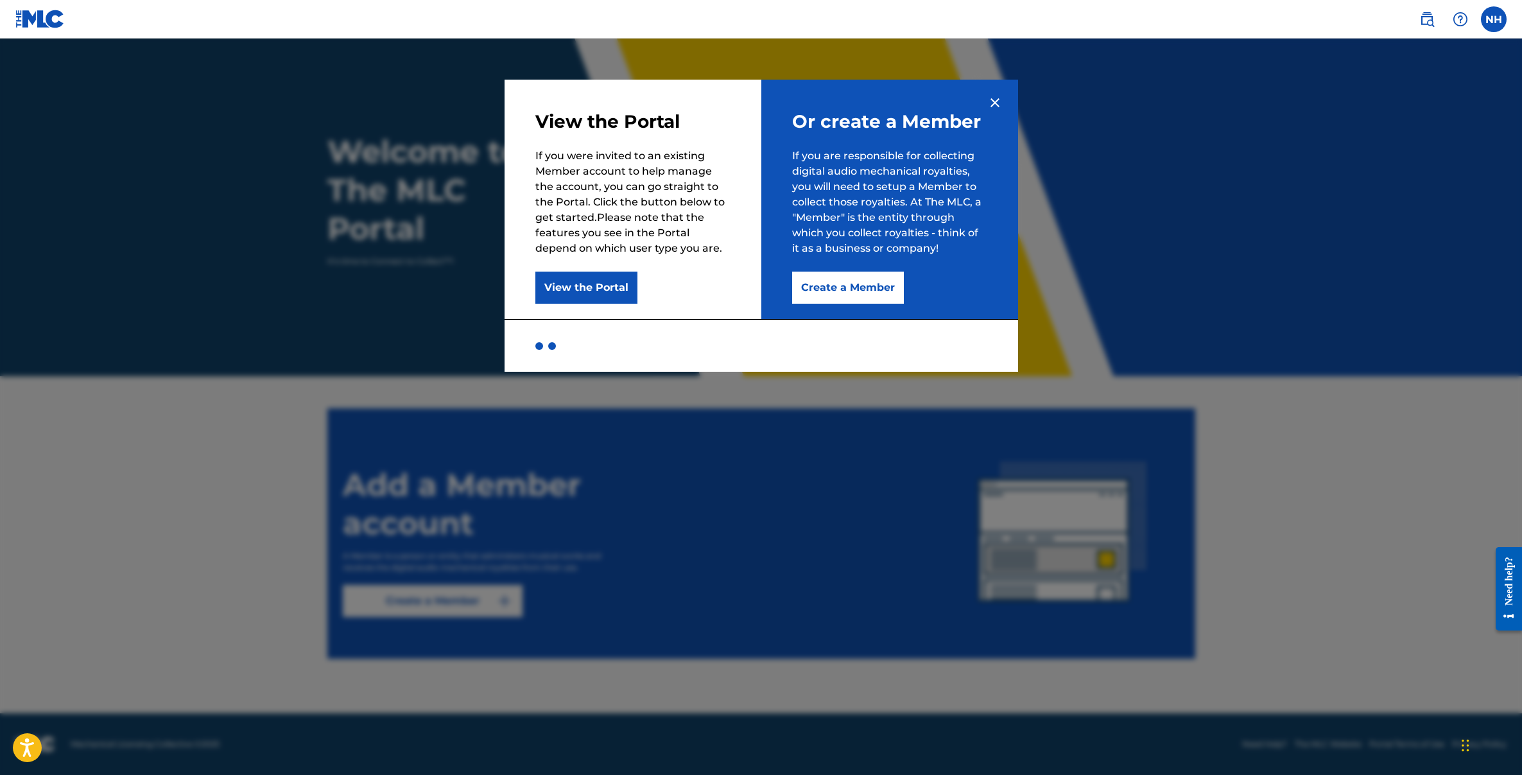
click at [837, 290] on button "Create a Member" at bounding box center [848, 288] width 112 height 32
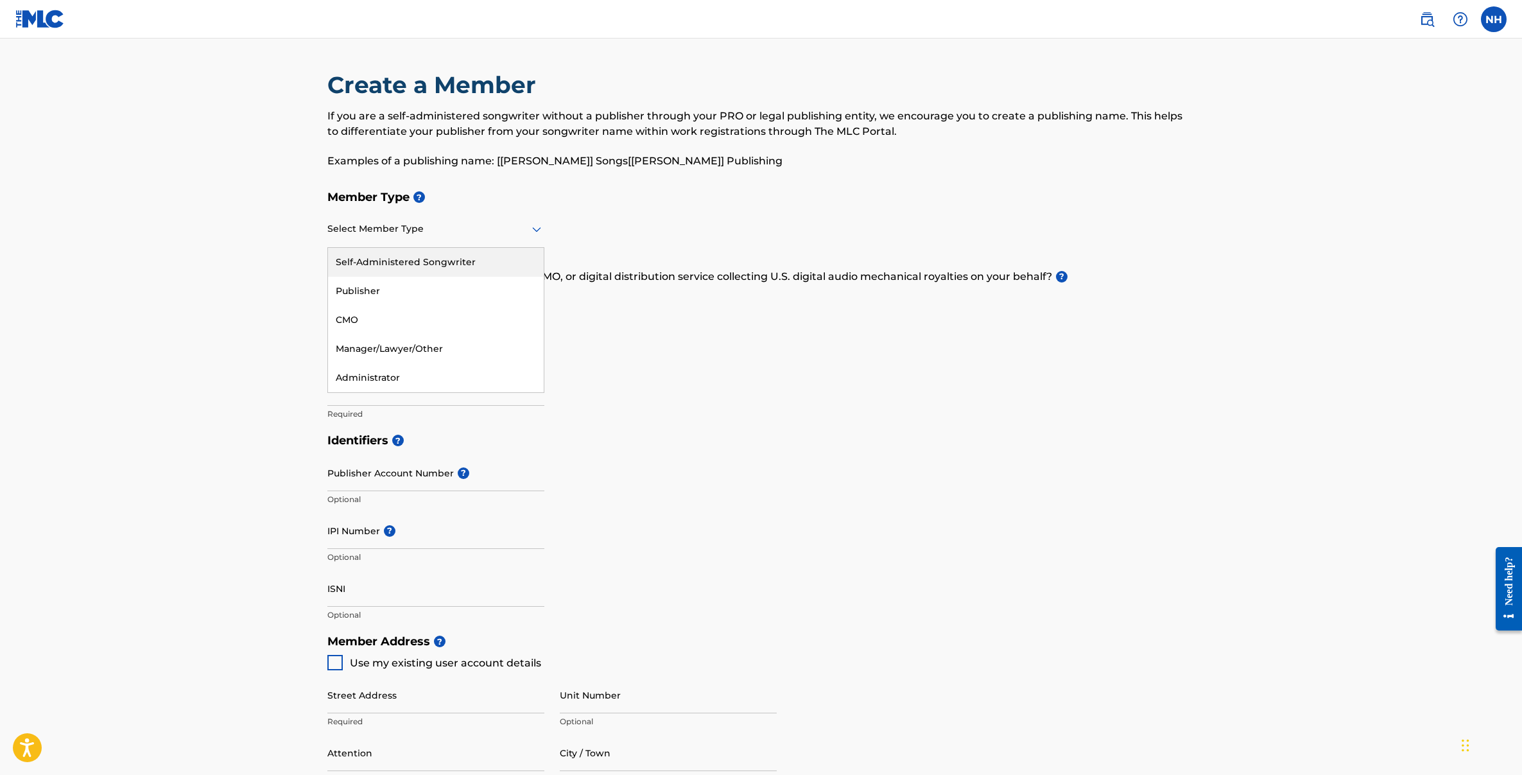
click at [465, 236] on div at bounding box center [435, 229] width 217 height 16
click at [473, 262] on div "Self-Administered Songwriter" at bounding box center [436, 262] width 216 height 29
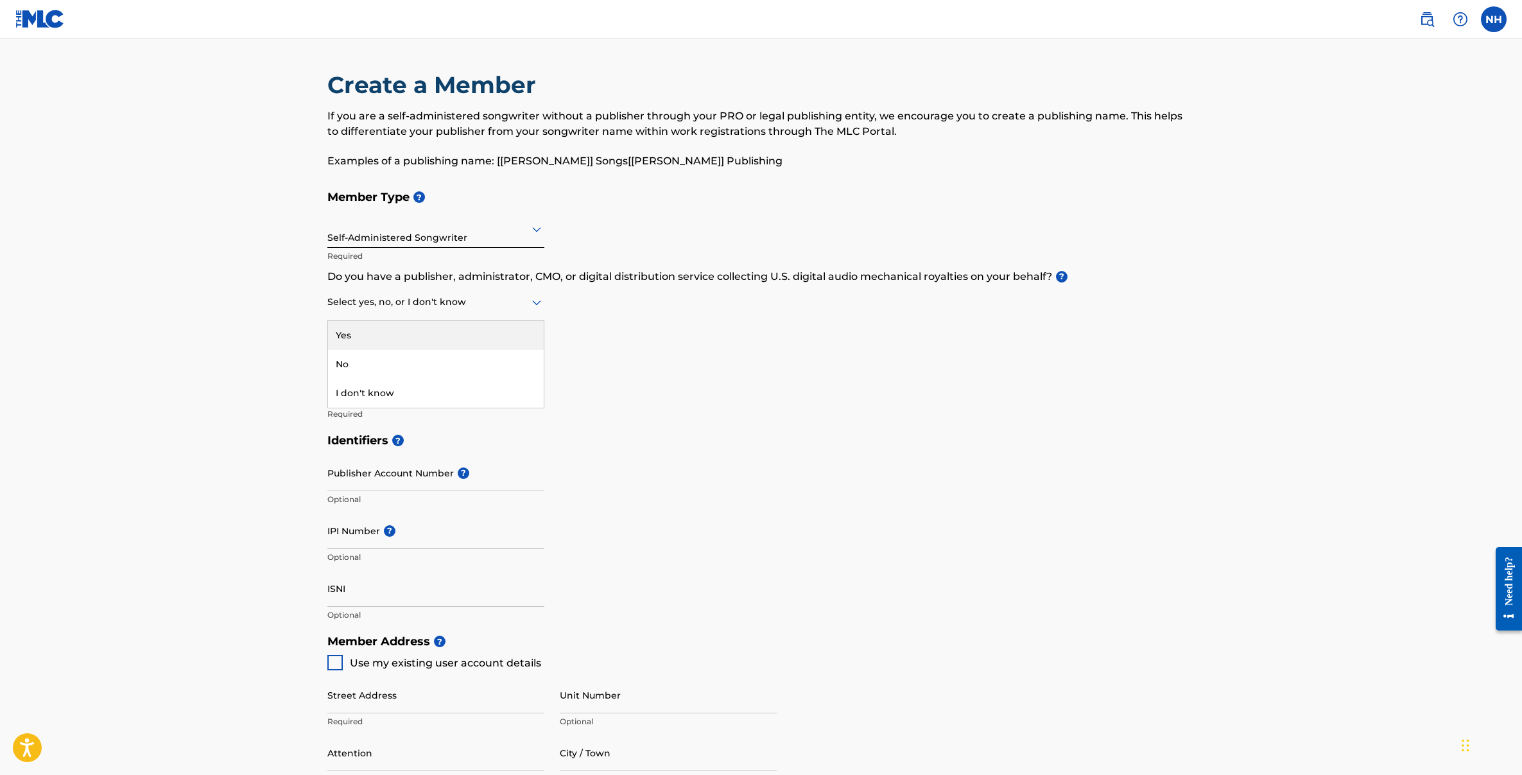
click at [533, 295] on icon at bounding box center [536, 302] width 15 height 15
click at [401, 394] on div "I don't know" at bounding box center [436, 393] width 216 height 29
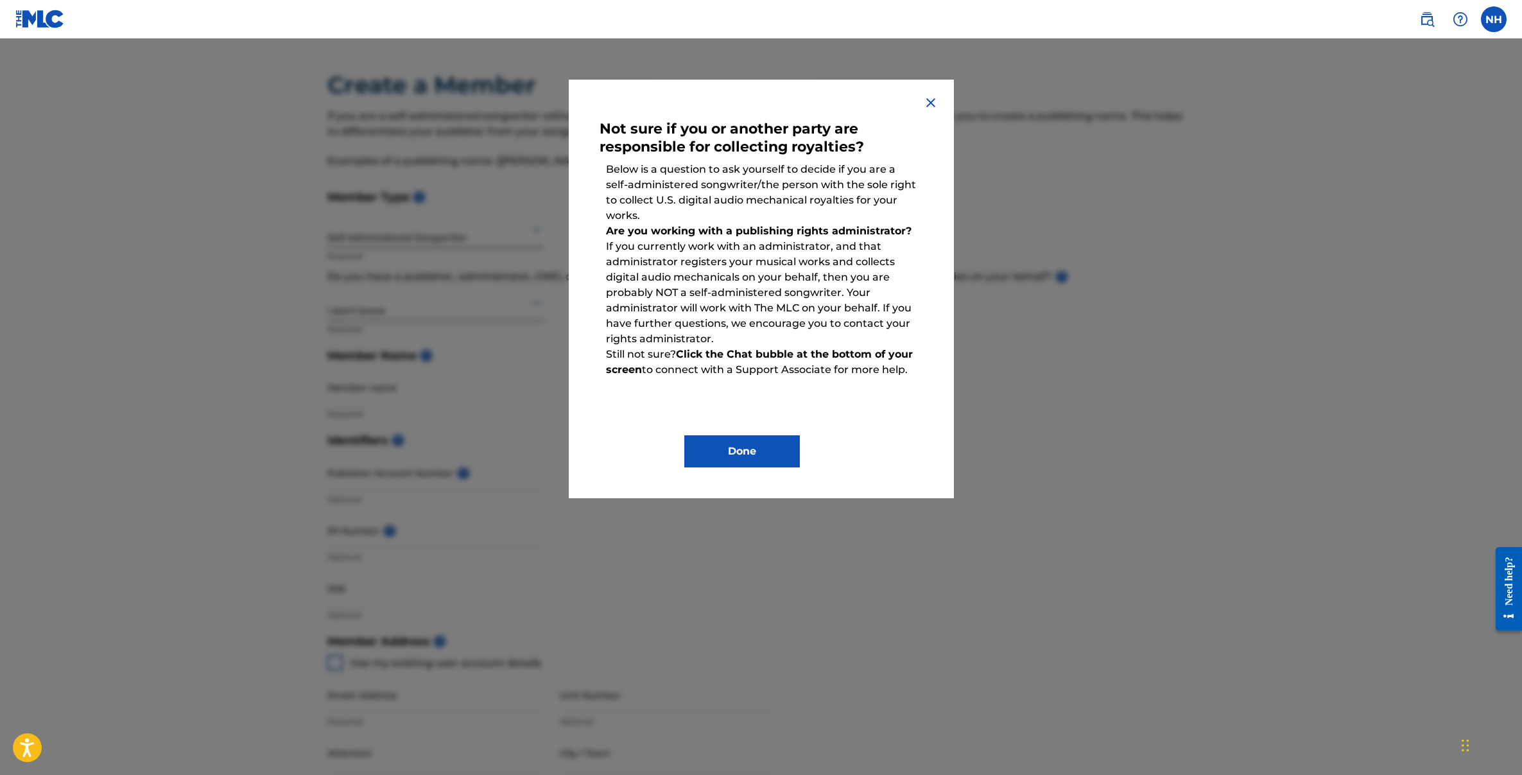
click at [743, 455] on button "Done" at bounding box center [742, 451] width 116 height 32
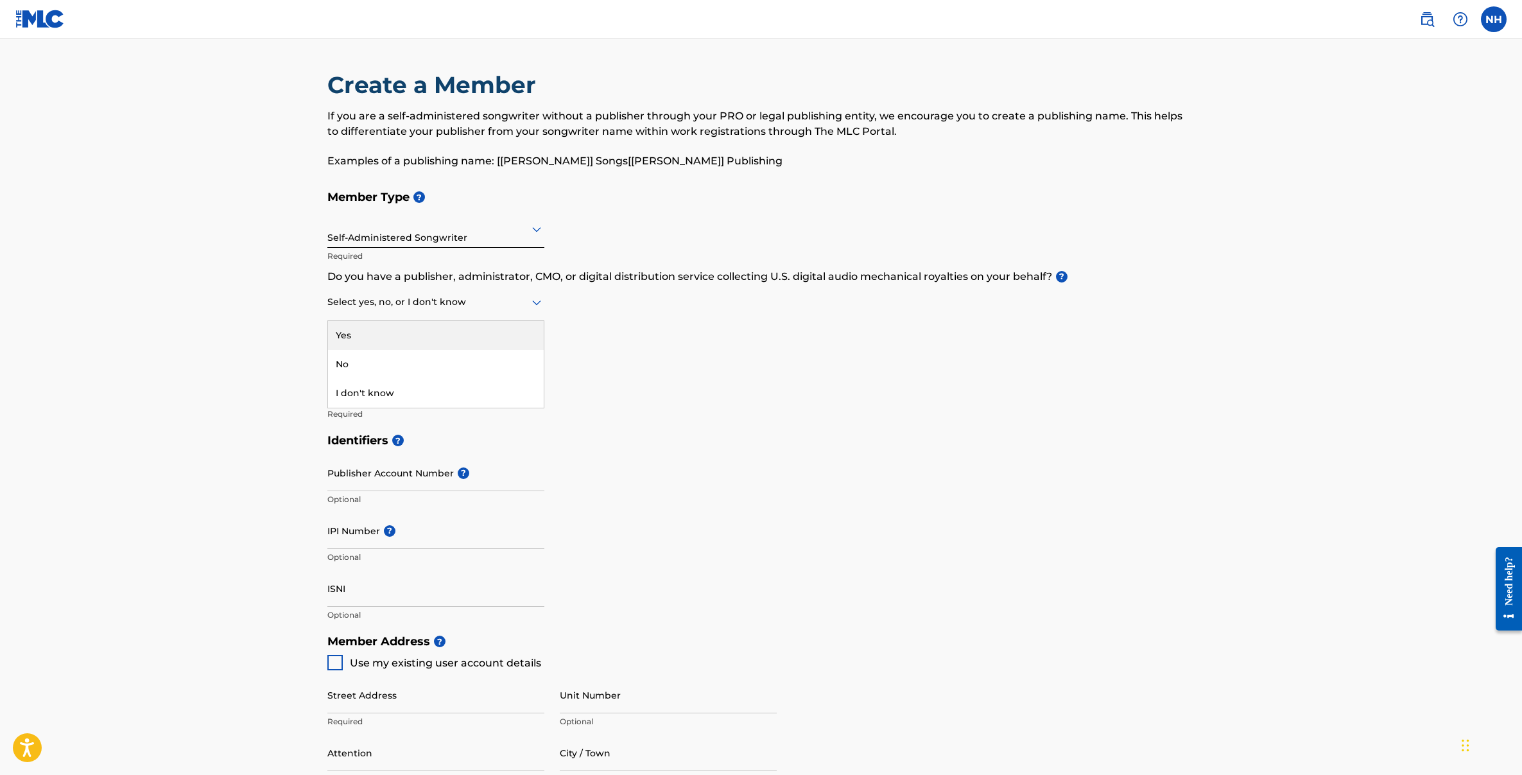
click at [465, 304] on div at bounding box center [435, 302] width 217 height 16
click at [399, 360] on div "No" at bounding box center [436, 364] width 216 height 29
click at [341, 392] on input "Member name" at bounding box center [435, 387] width 217 height 37
type input "Nathan Halpern"
type input "31 FERNBANK AVE"
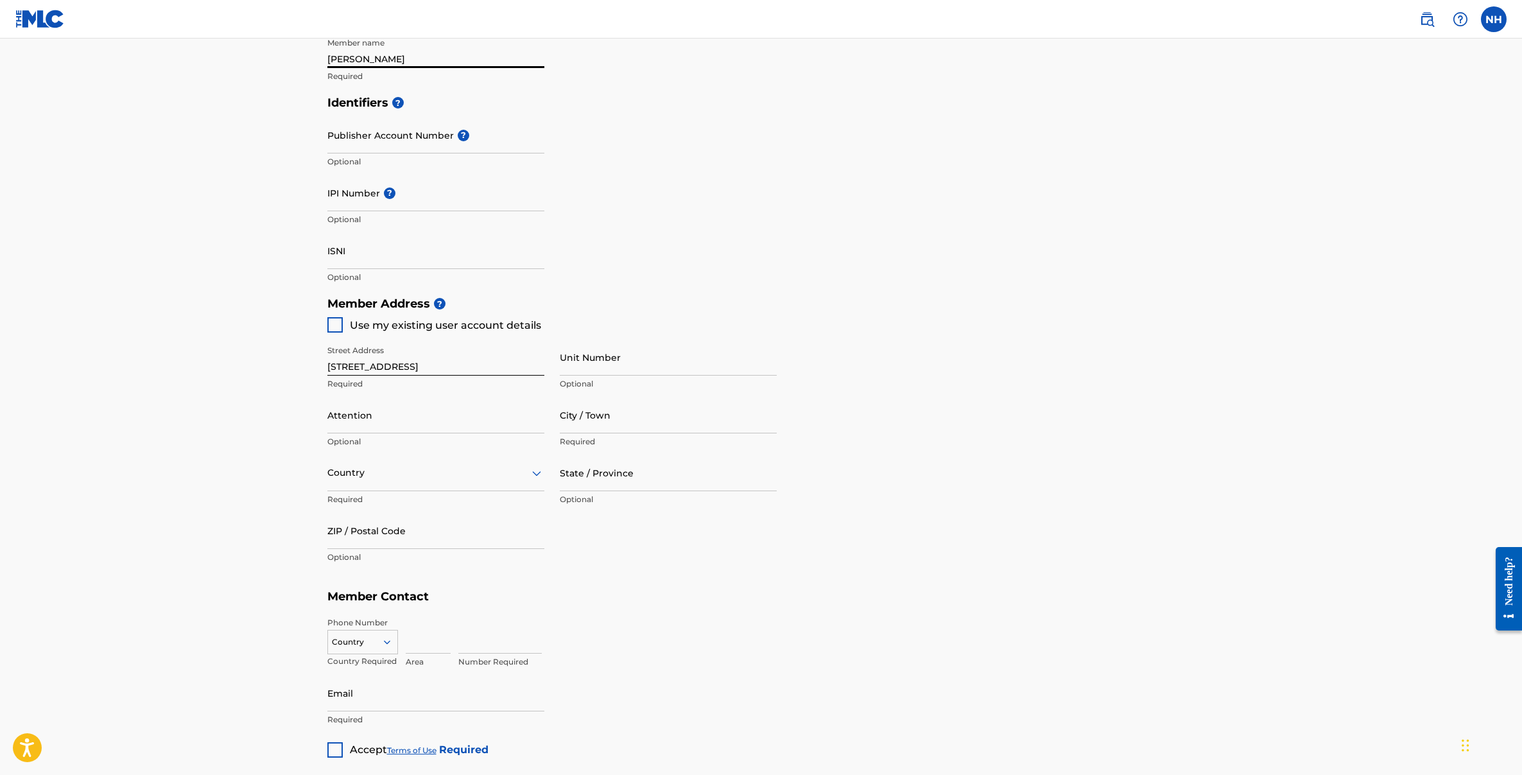
scroll to position [85, 0]
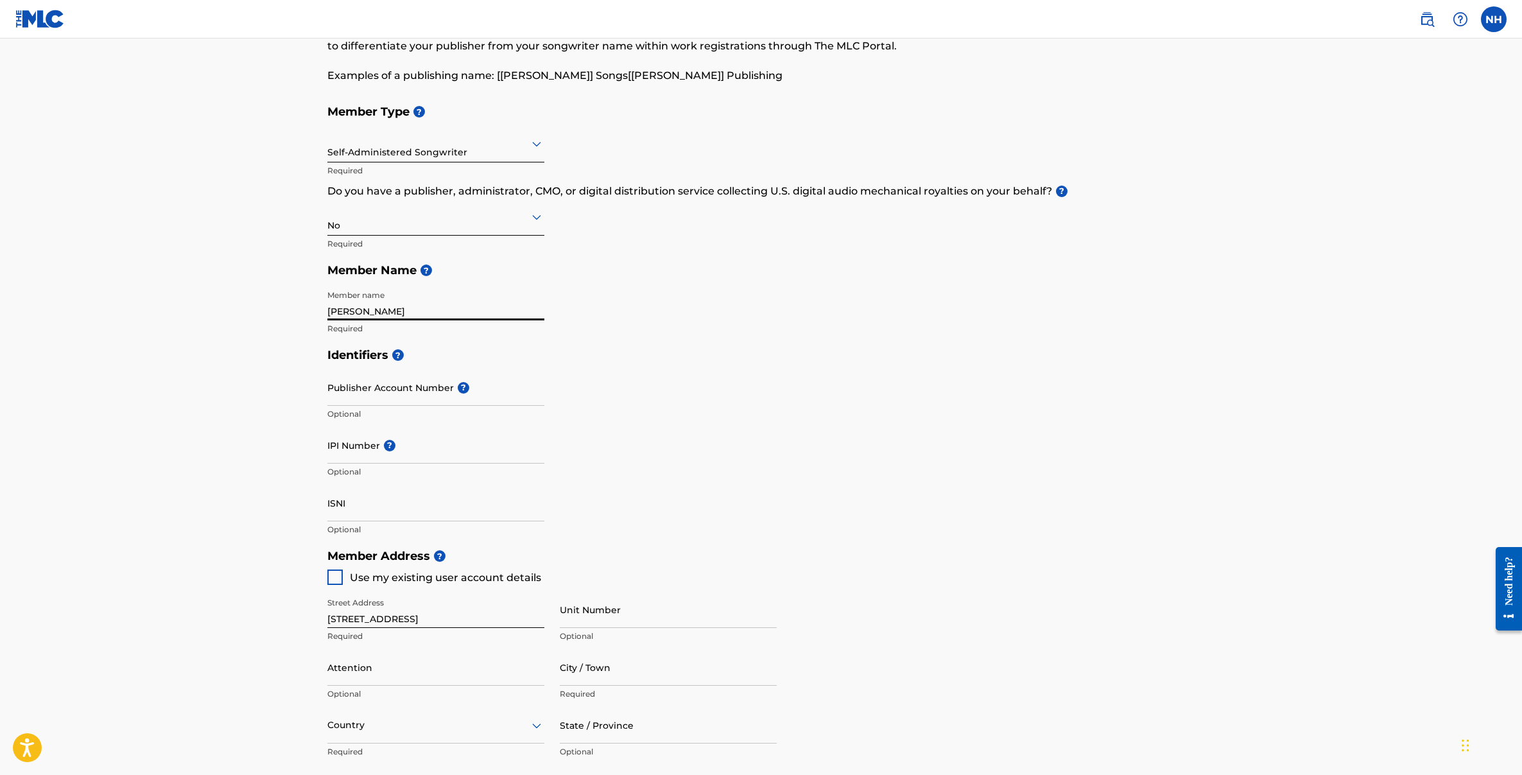
click at [383, 390] on input "Publisher Account Number ?" at bounding box center [435, 387] width 217 height 37
click at [672, 420] on div "Identifiers ? Publisher Account Number ? Optional IPI Number ? Optional ISNI Op…" at bounding box center [761, 442] width 868 height 201
click at [352, 445] on input "IPI Number ?" at bounding box center [435, 445] width 217 height 37
paste input "457234255"
type input "457234255"
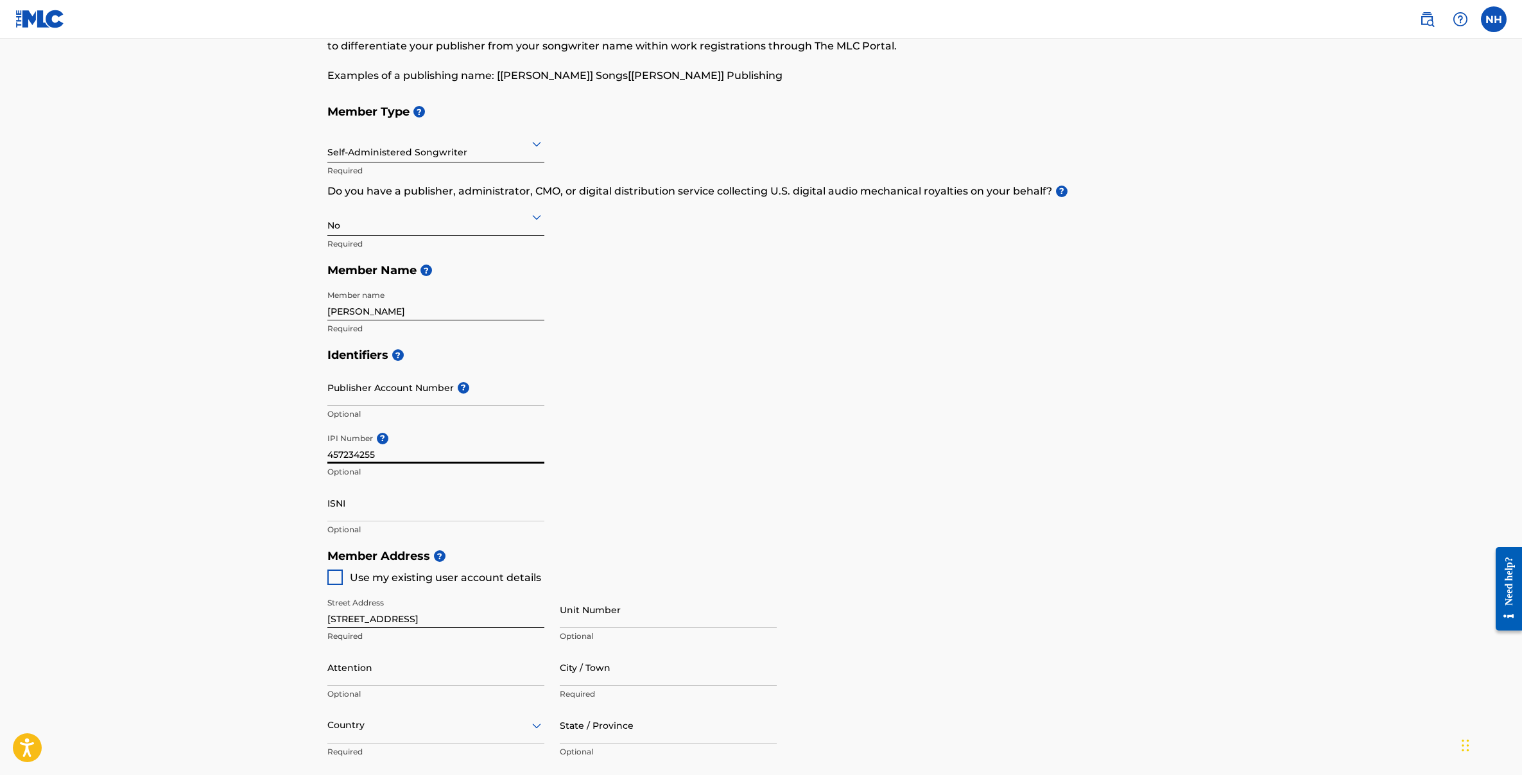
click at [202, 443] on main "Create a Member If you are a self-administered songwriter without a publisher t…" at bounding box center [761, 529] width 1522 height 1153
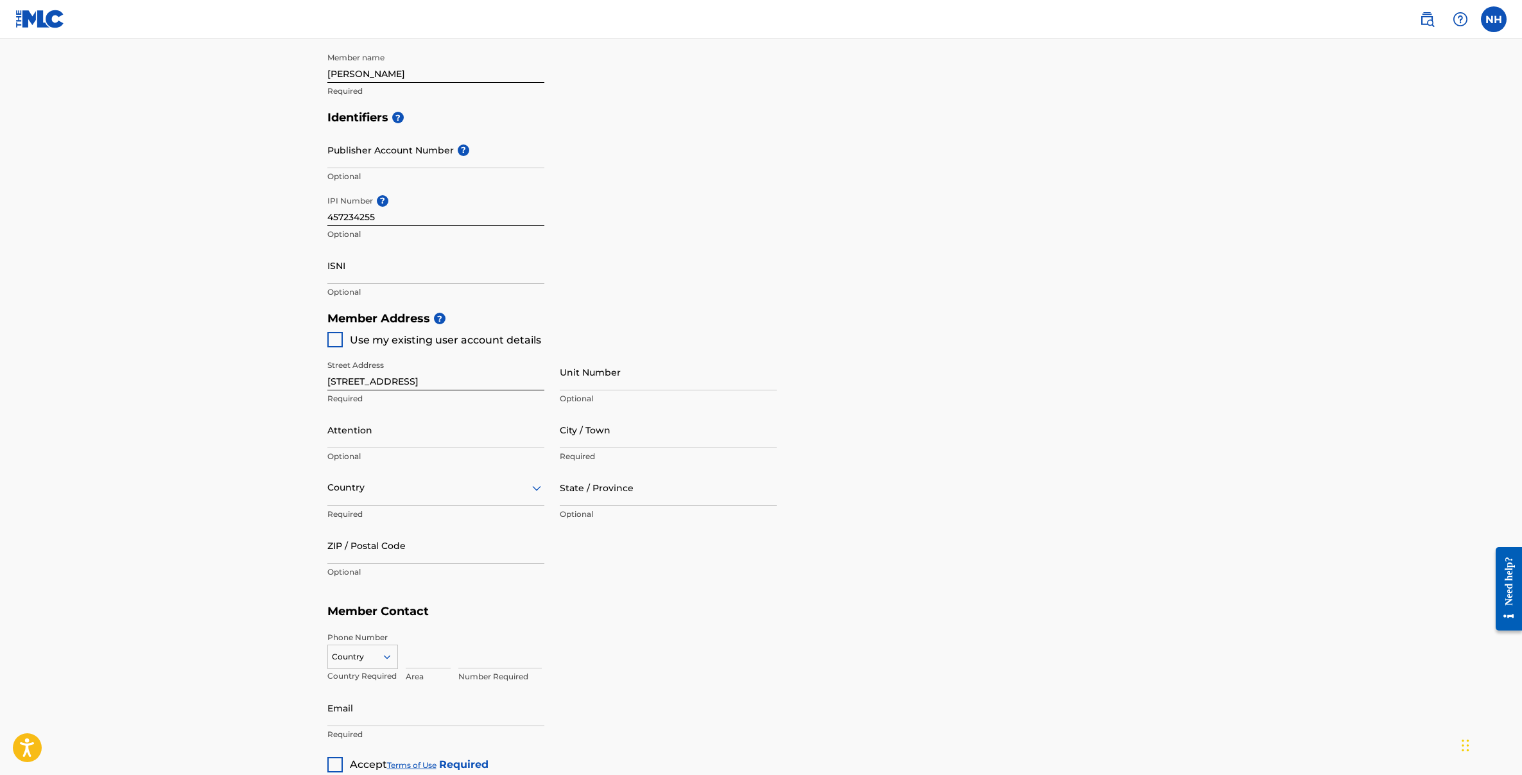
scroll to position [359, 0]
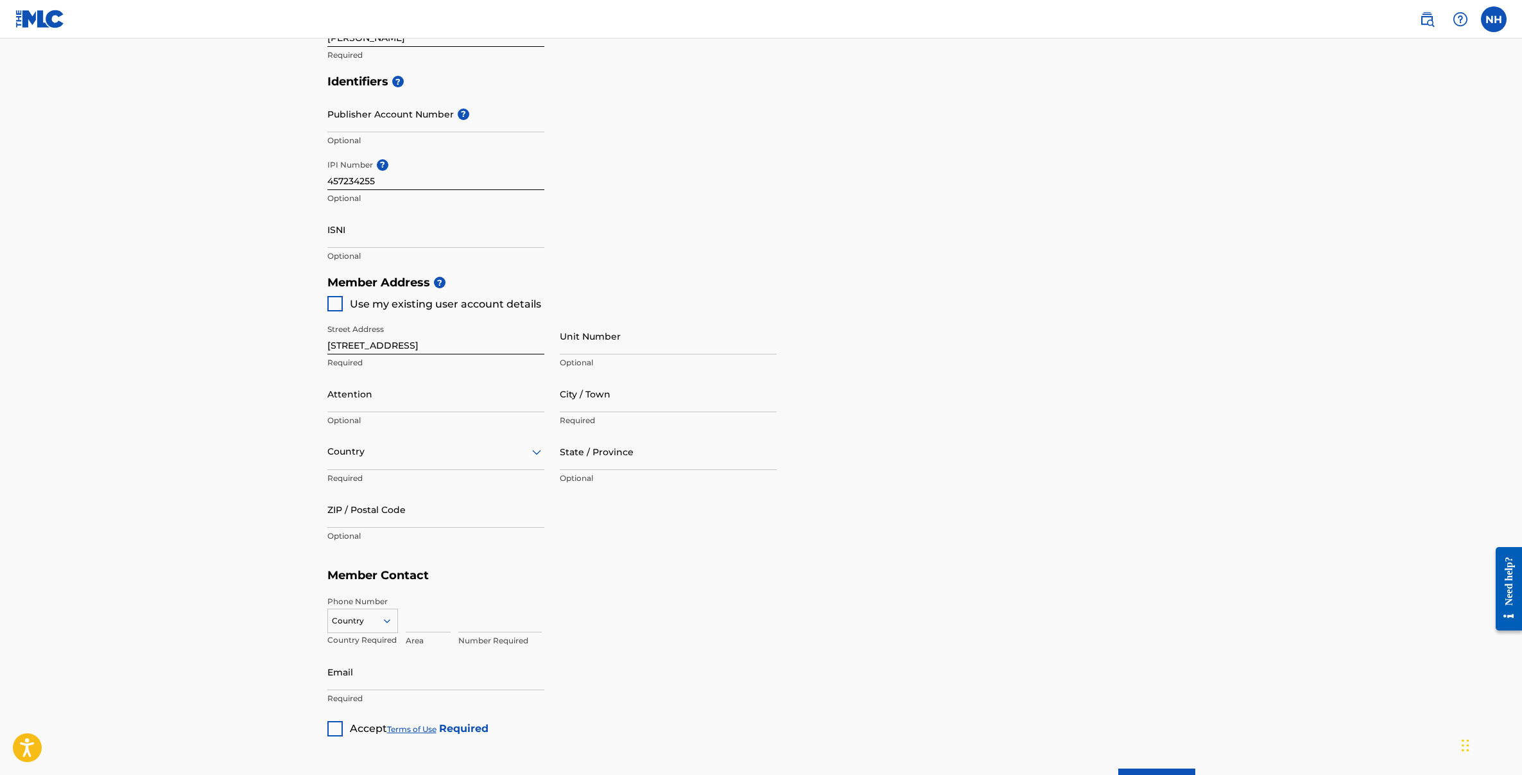
click at [337, 302] on div at bounding box center [334, 303] width 15 height 15
type input "DELMAR"
type input "12054-4034"
type input "646"
type input "5221819"
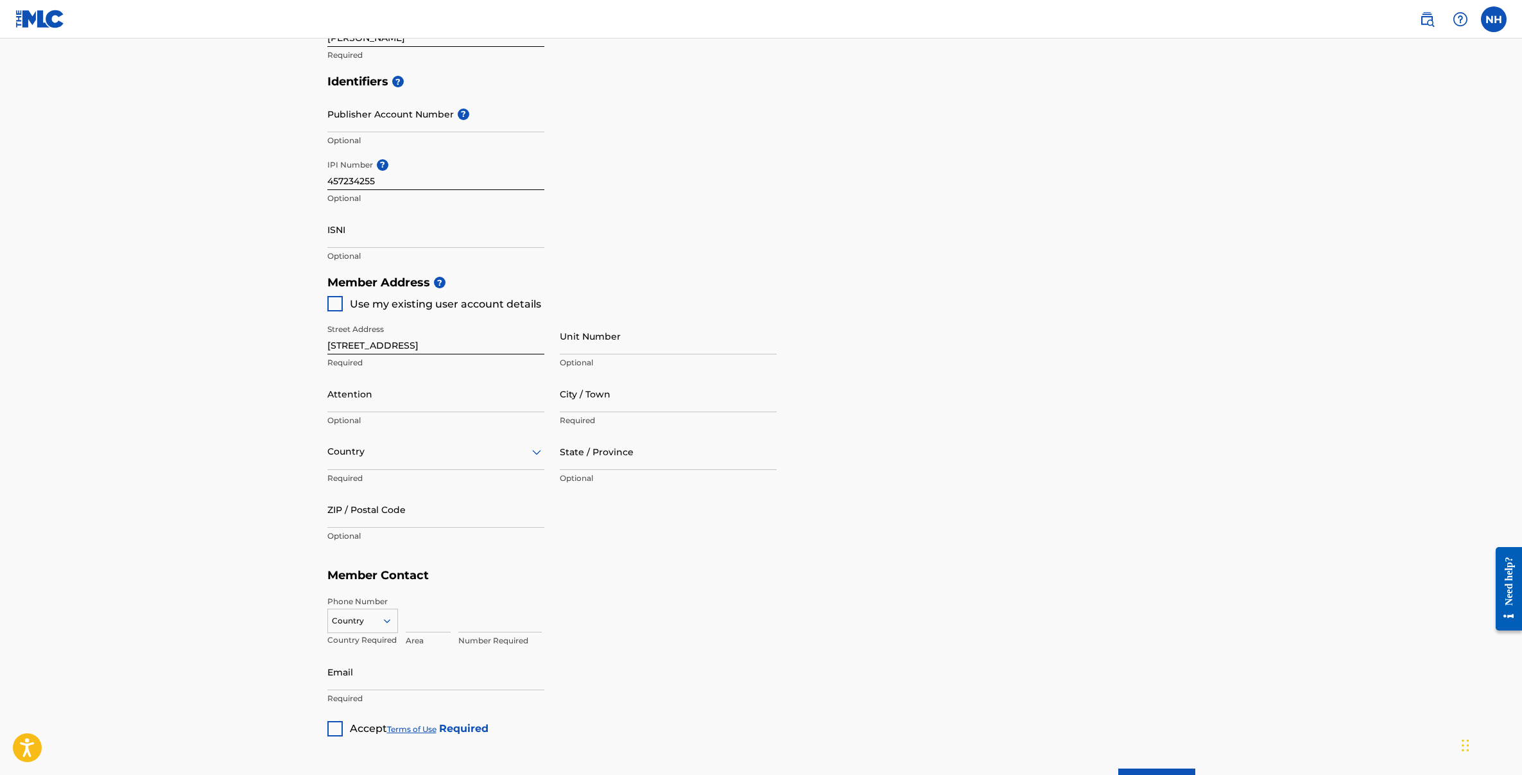
type input "nathan.halpern@gmail.com"
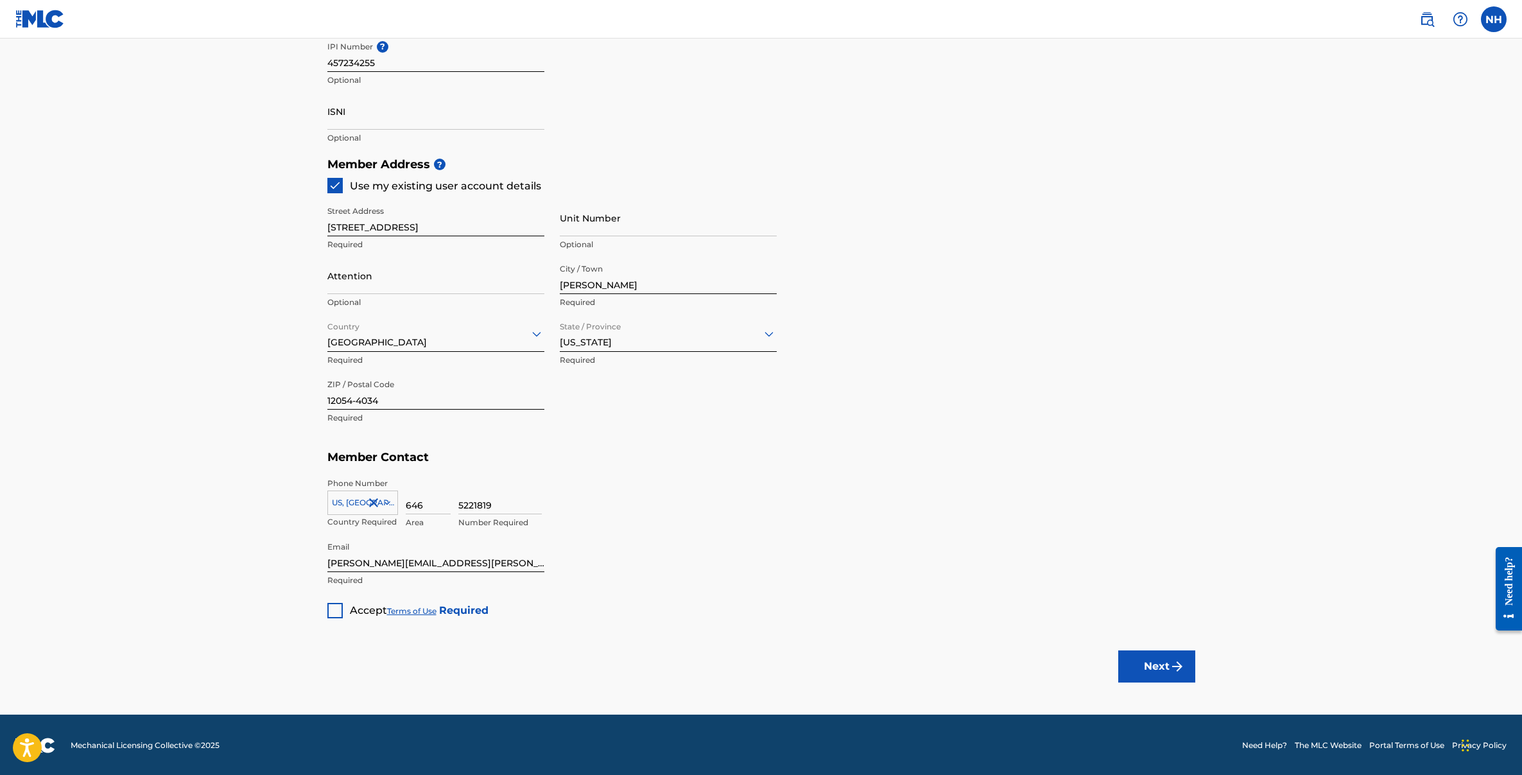
scroll to position [478, 0]
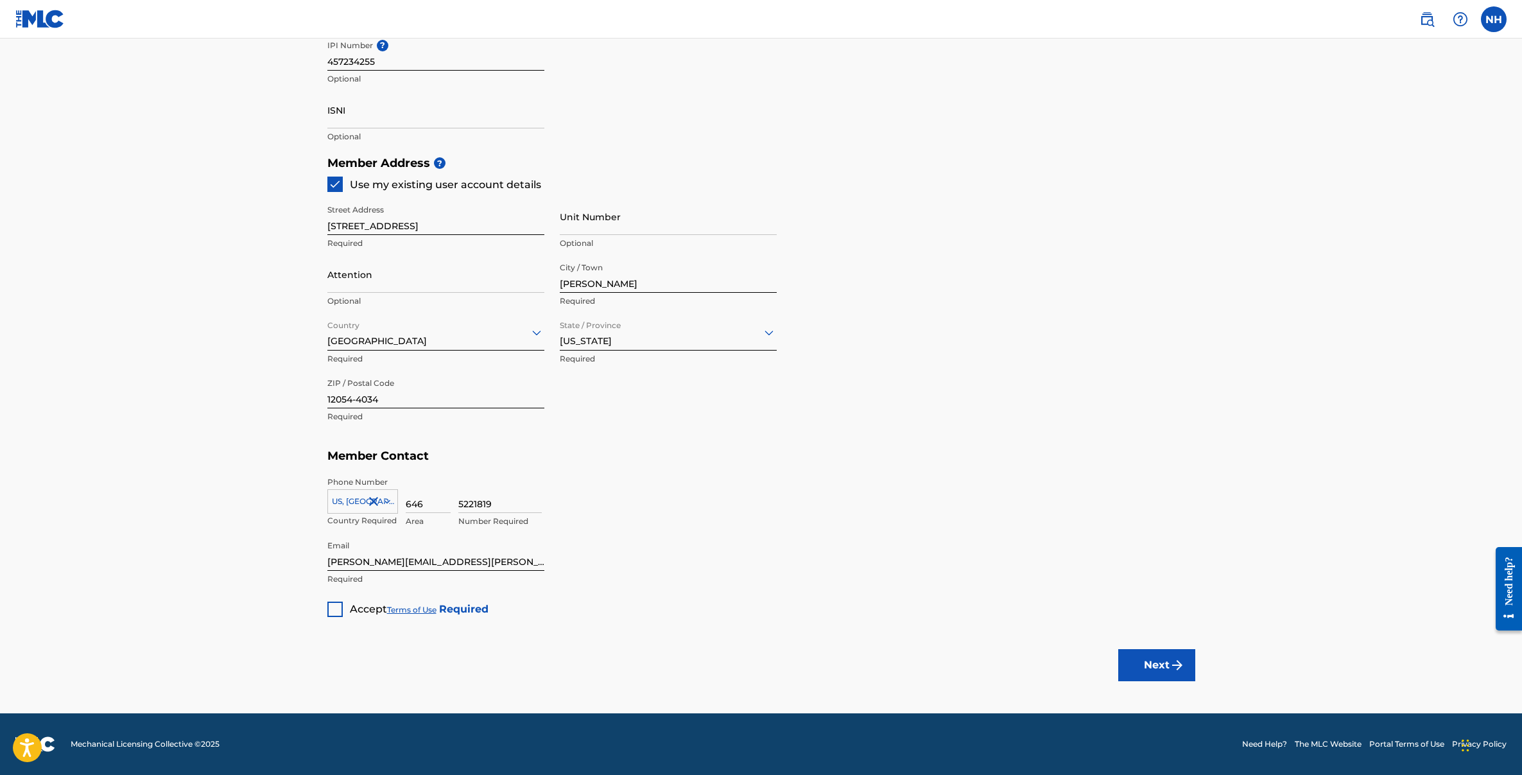
click at [331, 603] on div at bounding box center [334, 609] width 15 height 15
click at [1149, 672] on button "Next" at bounding box center [1156, 665] width 77 height 32
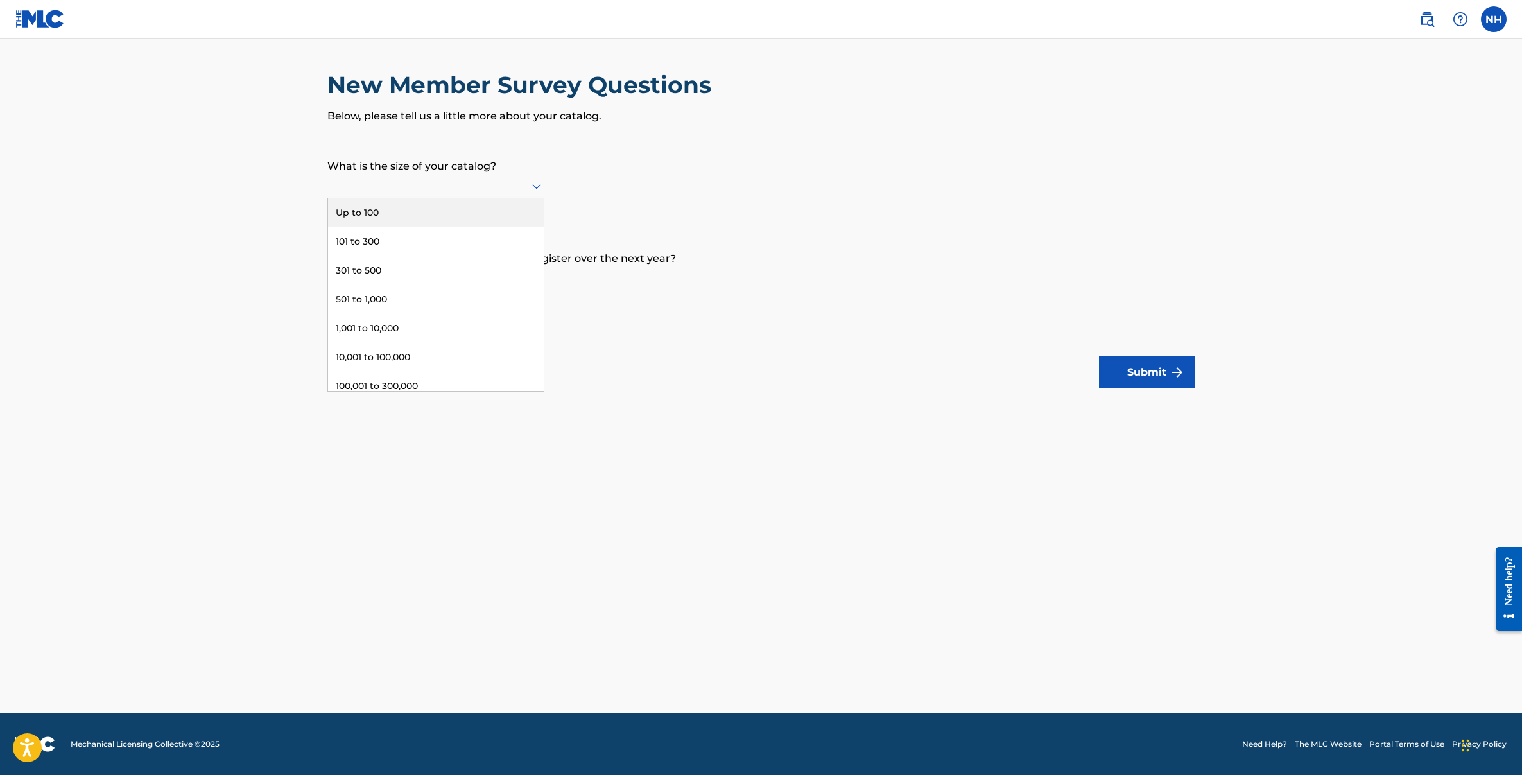
click at [499, 175] on div at bounding box center [435, 186] width 217 height 24
click at [430, 230] on div "101 to 300" at bounding box center [436, 241] width 216 height 29
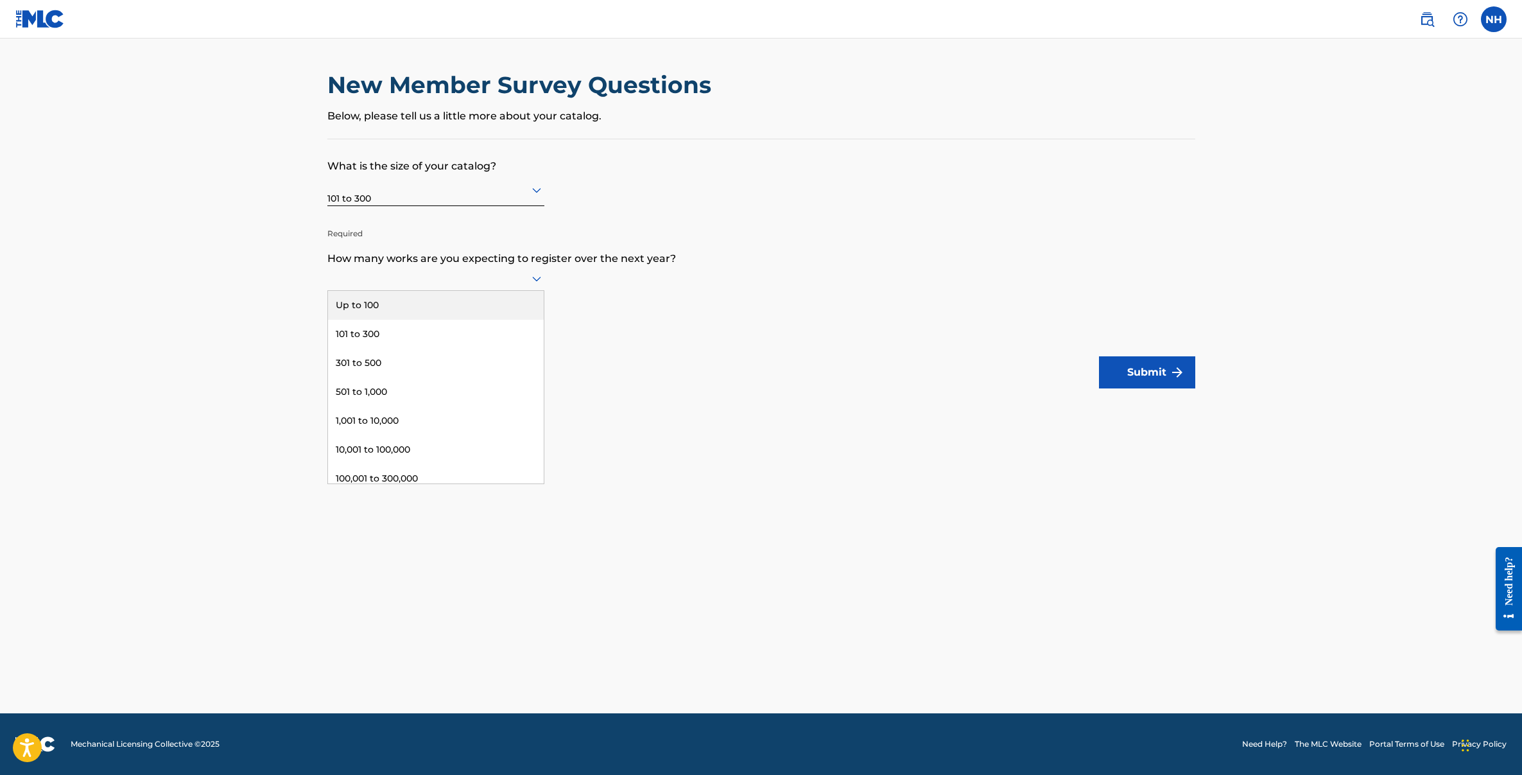
click at [541, 282] on icon at bounding box center [536, 278] width 15 height 15
click at [402, 381] on div "501 to 1,000" at bounding box center [436, 392] width 216 height 29
click at [449, 288] on div at bounding box center [435, 282] width 217 height 16
click at [387, 339] on div "101 to 300" at bounding box center [436, 341] width 216 height 29
click at [1181, 379] on img "submit" at bounding box center [1177, 372] width 15 height 15
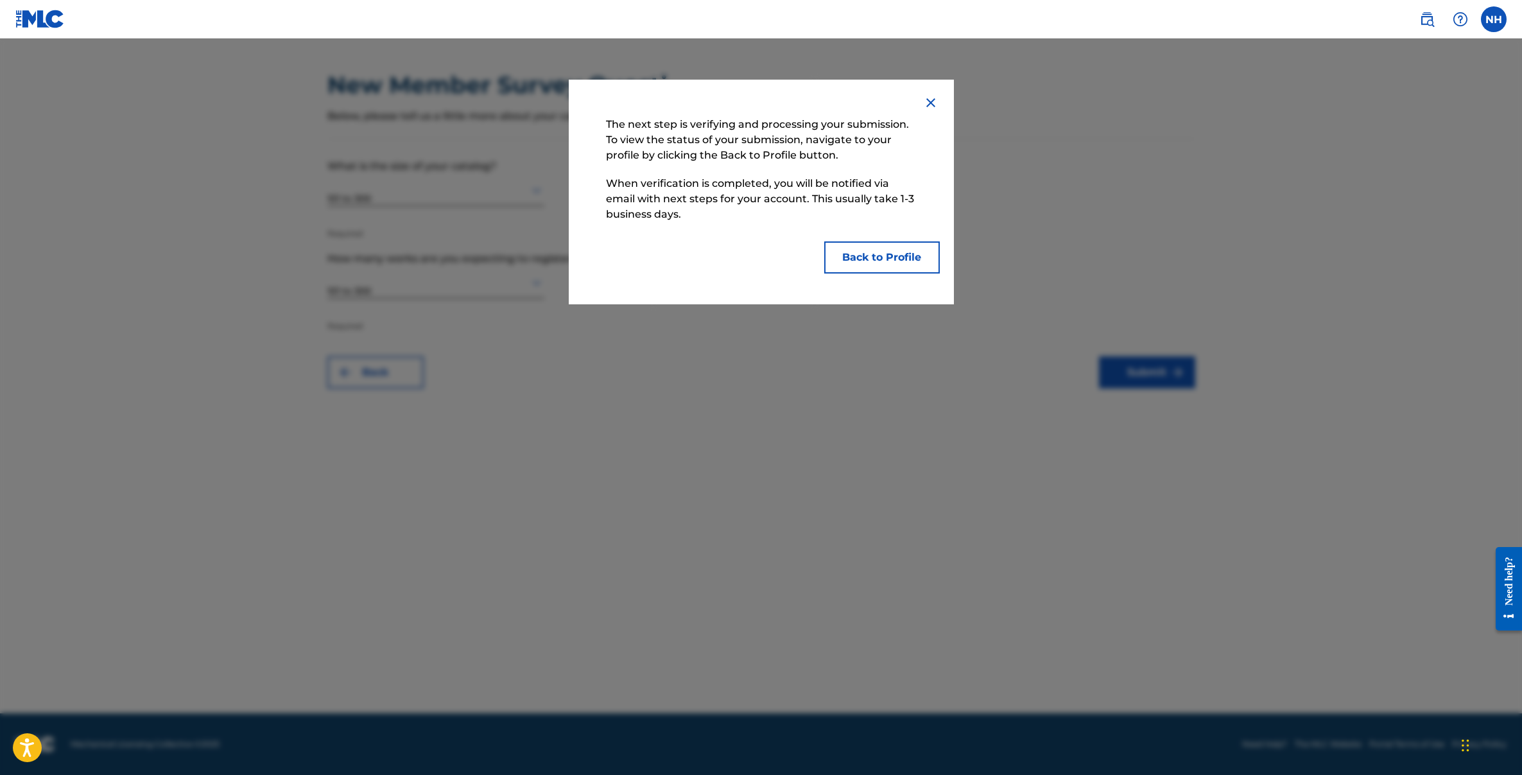
click at [894, 257] on button "Back to Profile" at bounding box center [882, 257] width 116 height 32
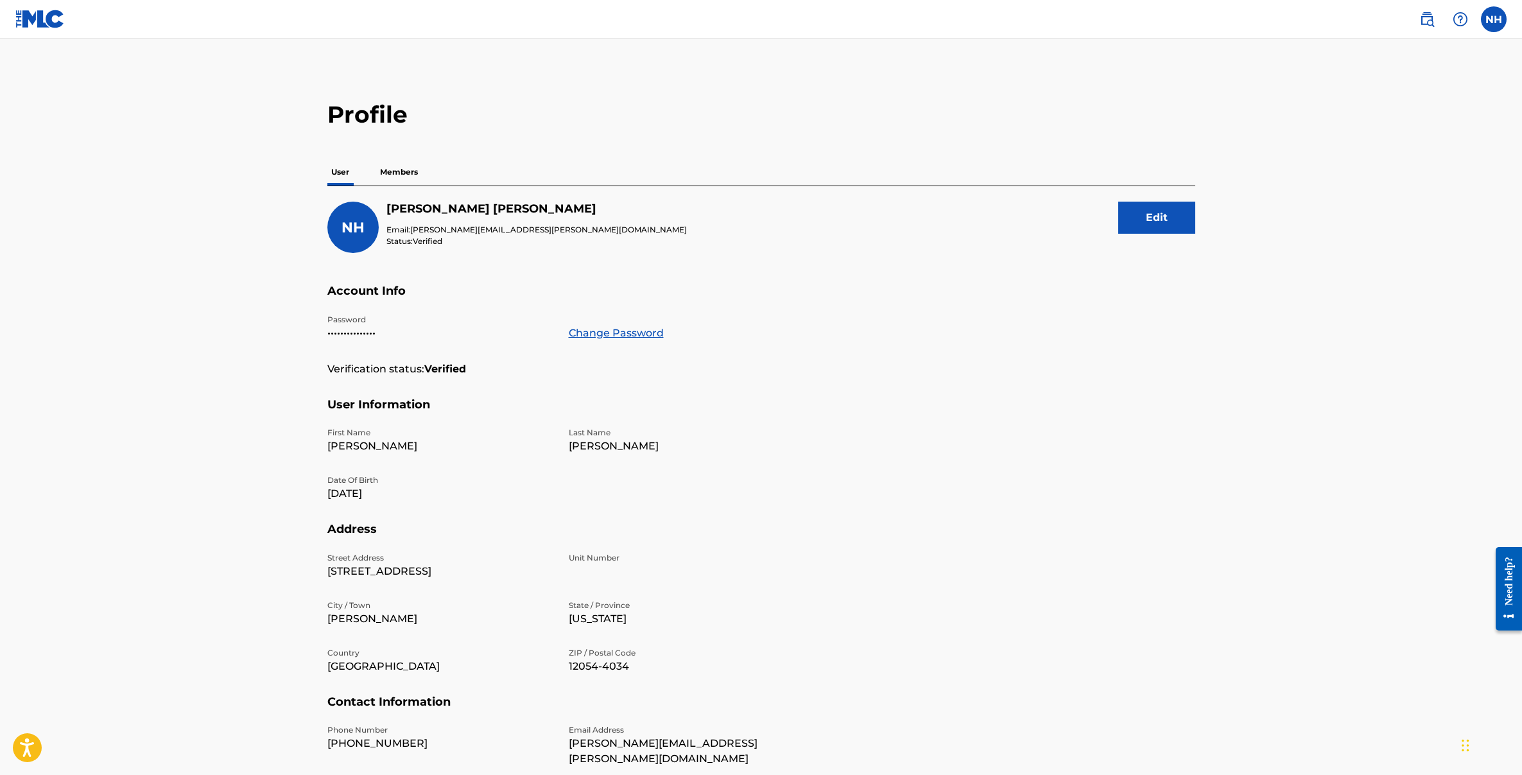
click at [381, 117] on h2 "Profile" at bounding box center [761, 114] width 868 height 29
click at [1498, 22] on label at bounding box center [1494, 19] width 26 height 26
click at [1494, 19] on input "NH Nathan Halpern nathan.halpern@gmail.com Notification Preferences Profile Log…" at bounding box center [1494, 19] width 0 height 0
click at [1368, 159] on link "Profile" at bounding box center [1368, 160] width 26 height 12
click at [388, 176] on p "Members" at bounding box center [399, 172] width 46 height 27
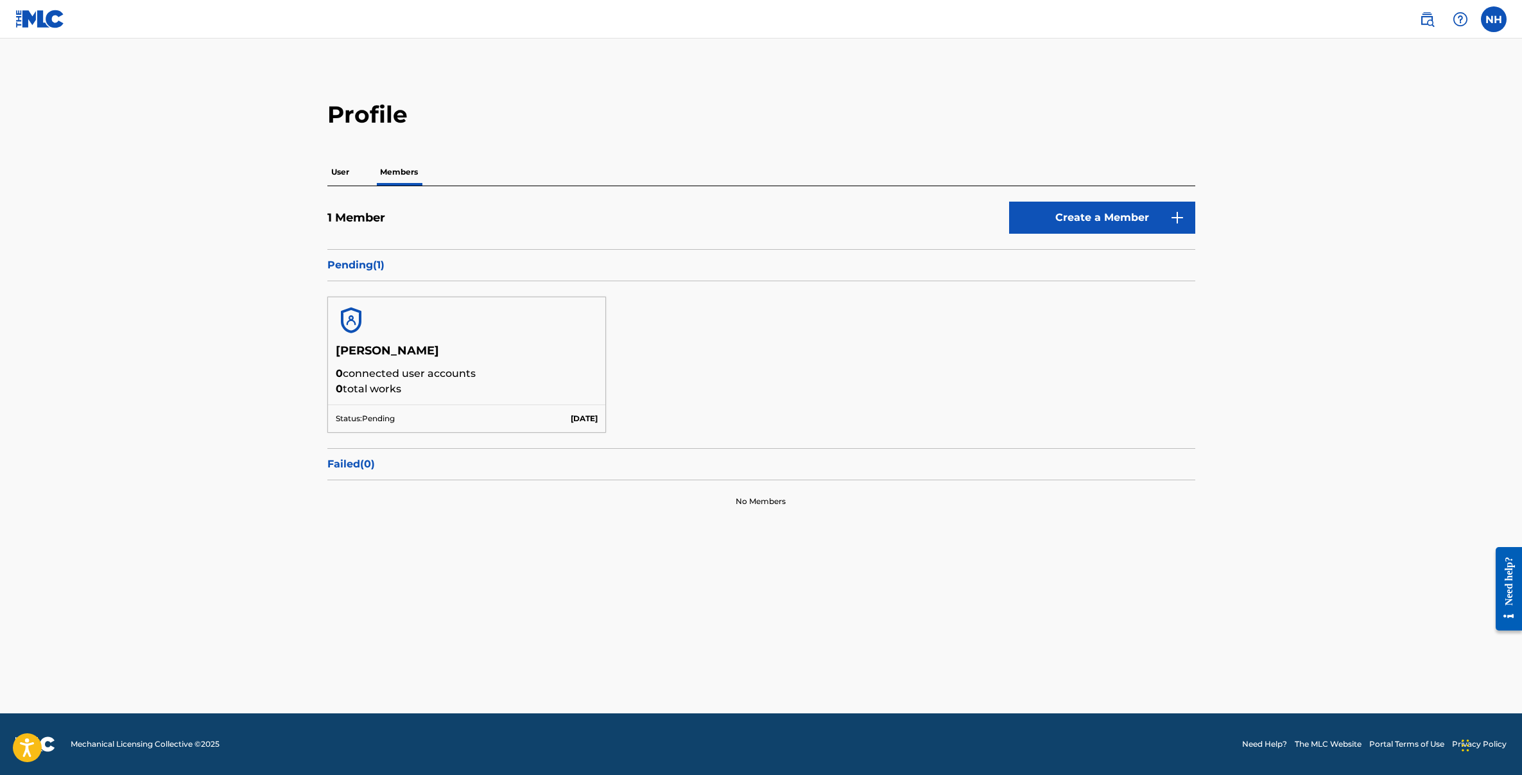
click at [338, 171] on p "User" at bounding box center [340, 172] width 26 height 27
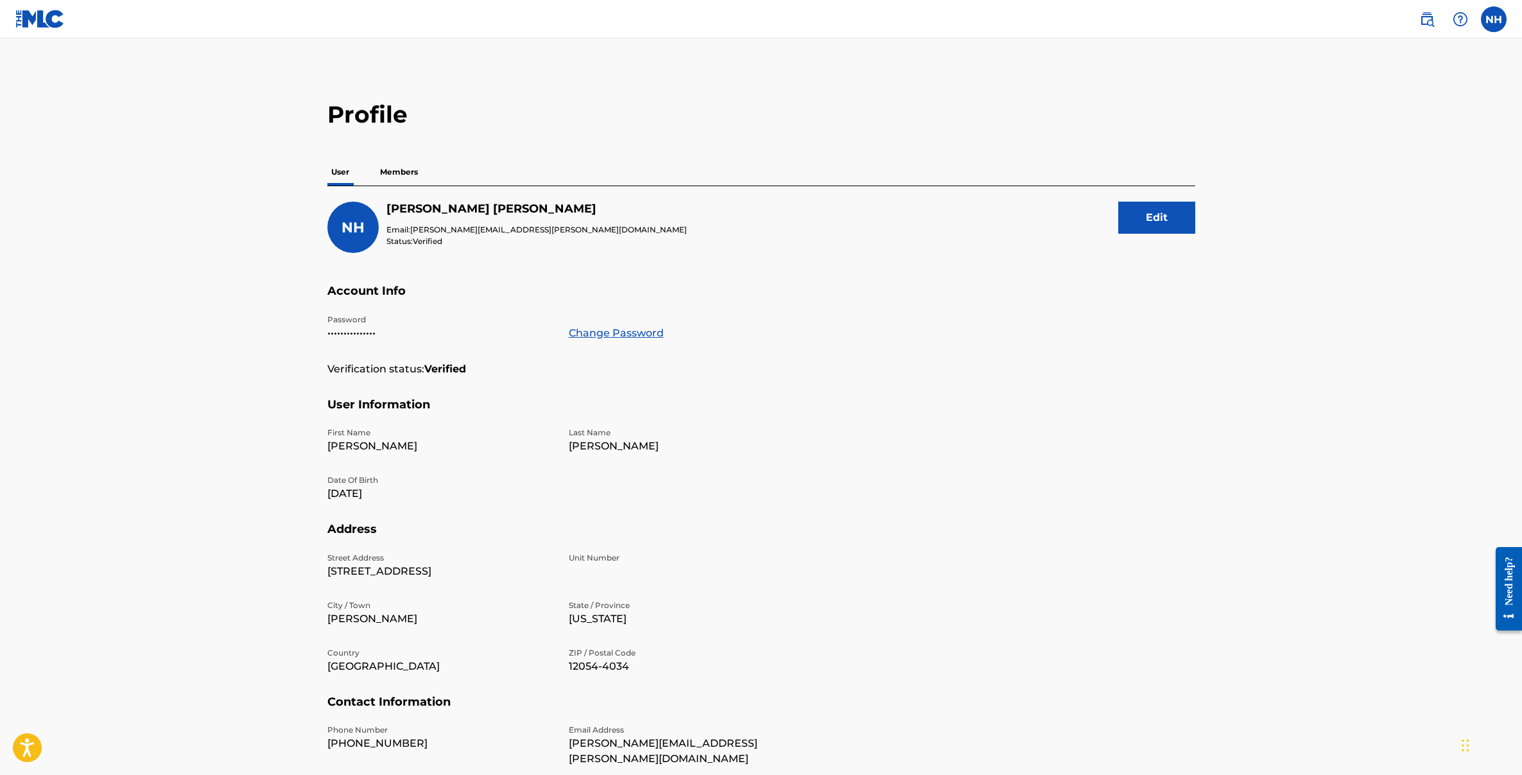
click at [12, 17] on nav "NH NH Nathan Halpern nathan.halpern@gmail.com Notification Preferences Profile …" at bounding box center [761, 19] width 1522 height 39
click at [21, 17] on img at bounding box center [39, 19] width 49 height 19
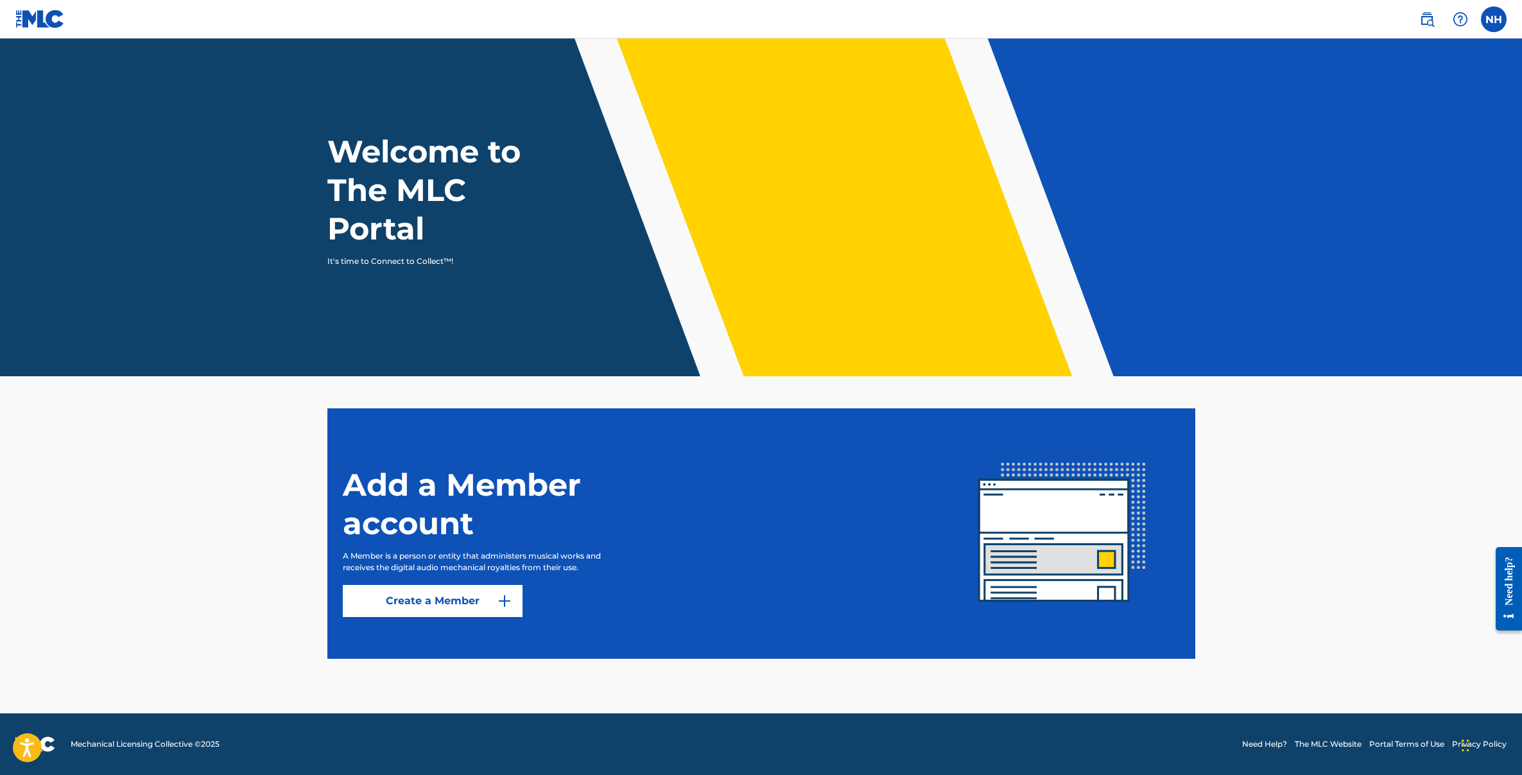
click at [1131, 288] on header "Welcome to The MLC Portal It's time to Connect to Collect™!" at bounding box center [761, 208] width 1522 height 338
